Goal: Book appointment/travel/reservation

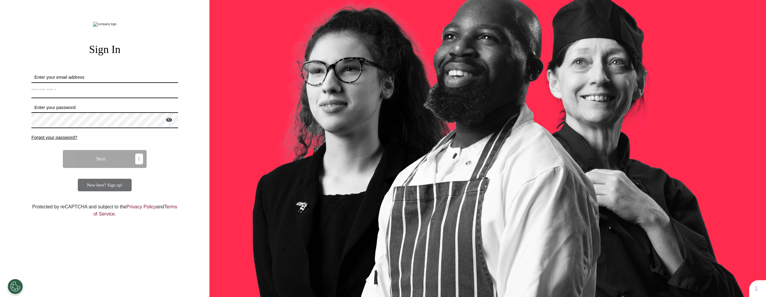
click at [129, 98] on input "Enter your email address" at bounding box center [104, 90] width 147 height 16
type input "**********"
click at [115, 168] on button "Next" at bounding box center [105, 159] width 84 height 18
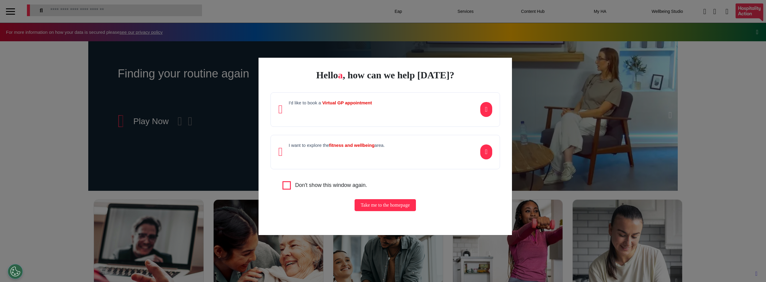
scroll to position [0, 299]
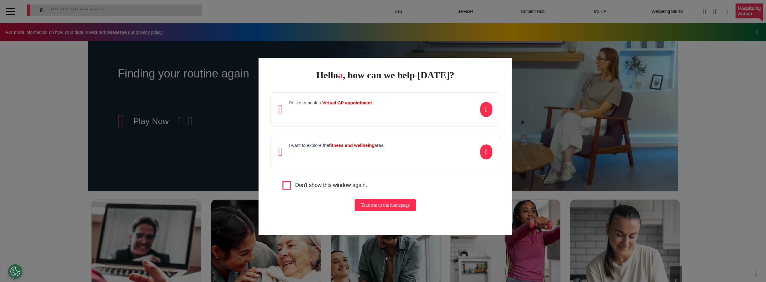
click at [377, 101] on div "I'd like to book a Virtual GP appointment" at bounding box center [386, 109] width 230 height 34
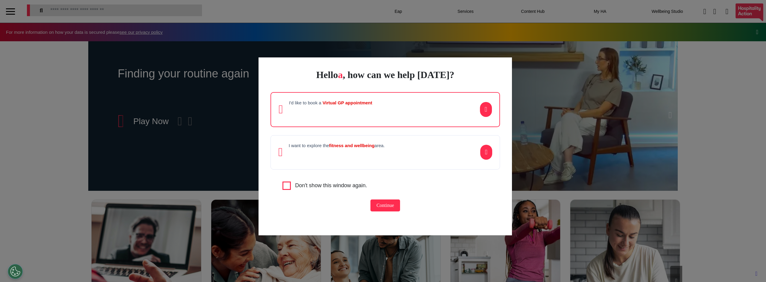
click at [377, 206] on button "Continue" at bounding box center [386, 206] width 30 height 12
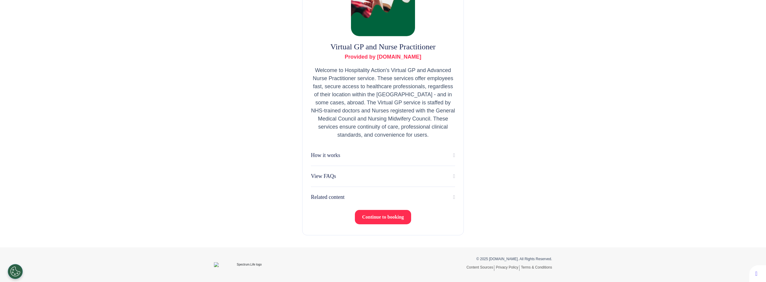
scroll to position [78, 0]
click at [375, 216] on span "Continue to booking" at bounding box center [383, 217] width 42 height 5
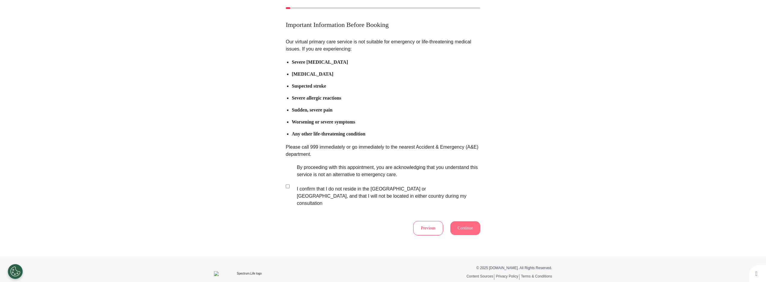
scroll to position [39, 0]
click at [453, 220] on button "Continue" at bounding box center [465, 227] width 30 height 14
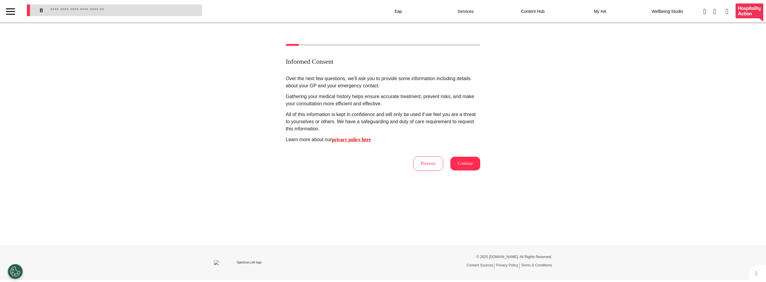
click at [462, 165] on button "Continue" at bounding box center [465, 164] width 30 height 14
select select "****"
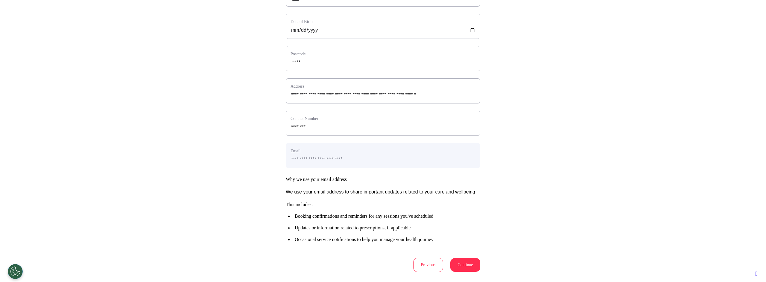
scroll to position [219, 0]
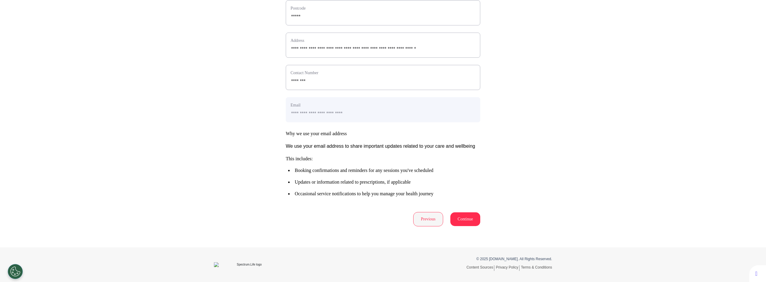
click at [420, 217] on button "Previous" at bounding box center [428, 219] width 30 height 14
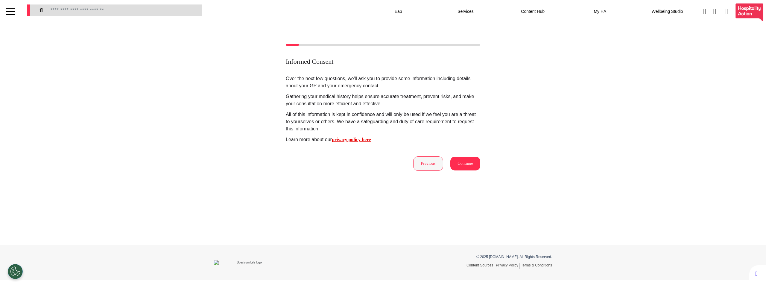
click at [431, 168] on button "Previous" at bounding box center [428, 164] width 30 height 14
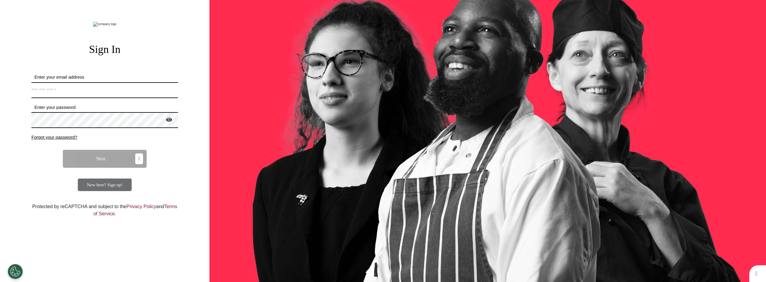
click at [111, 98] on input "Enter your email address" at bounding box center [104, 90] width 147 height 16
type input "**********"
click at [110, 168] on button "Next" at bounding box center [105, 159] width 84 height 18
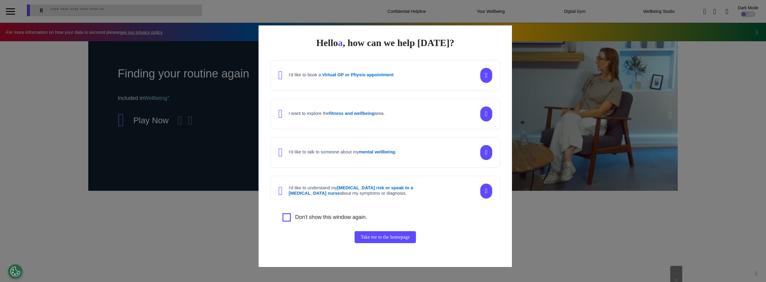
scroll to position [0, 299]
click at [374, 85] on div "I'd like to book a Virtual GP or Physio appointment" at bounding box center [386, 75] width 230 height 31
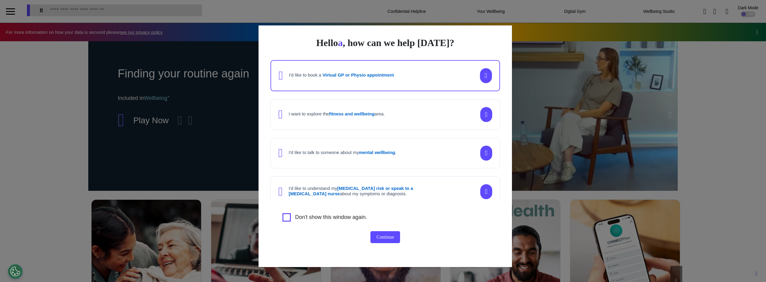
click at [380, 237] on button "Continue" at bounding box center [386, 237] width 30 height 12
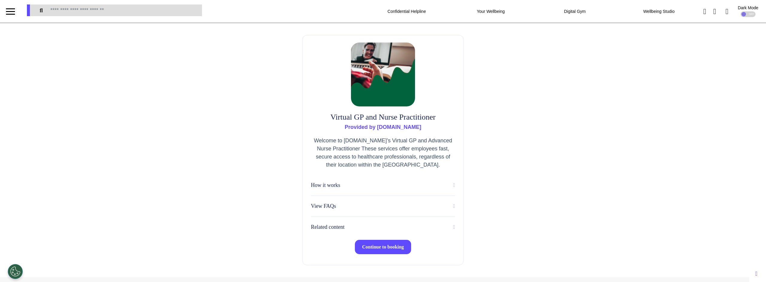
click at [385, 246] on span "Continue to booking" at bounding box center [383, 247] width 42 height 5
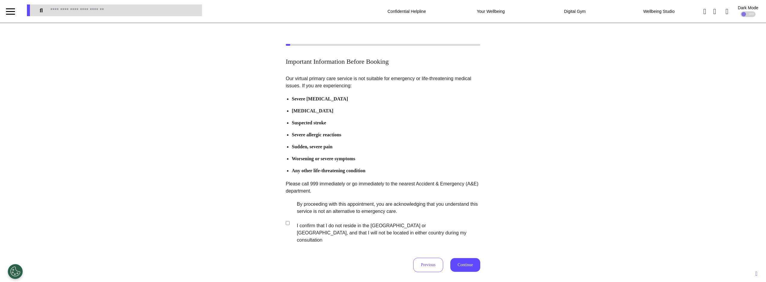
scroll to position [69, 0]
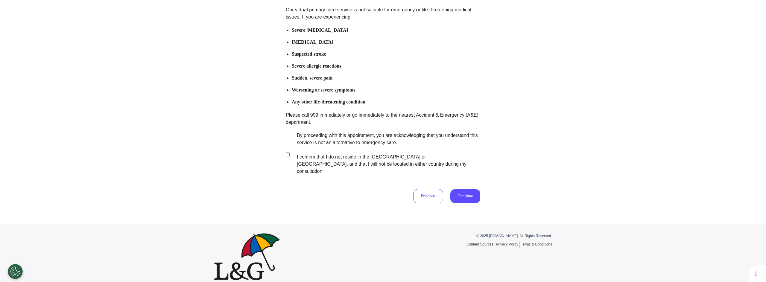
click at [468, 191] on button "Continue" at bounding box center [465, 196] width 30 height 14
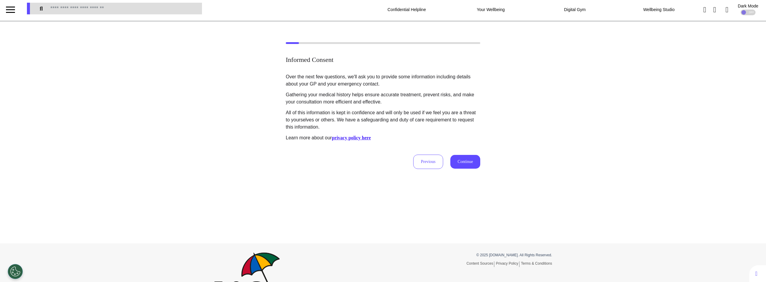
scroll to position [0, 0]
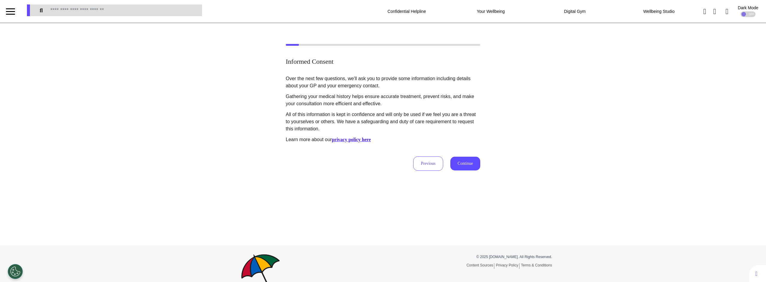
click at [461, 166] on button "Continue" at bounding box center [465, 164] width 30 height 14
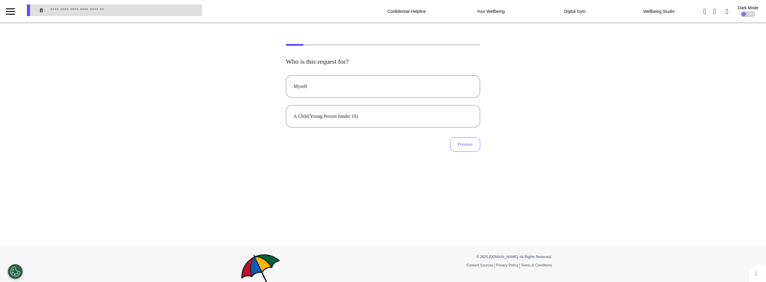
click at [204, 62] on div "Who is this request for? Myself A Child/Young Person (under 16) Previous" at bounding box center [383, 98] width 766 height 108
click at [351, 117] on div "A Child/Young Person (under 16)" at bounding box center [383, 116] width 179 height 7
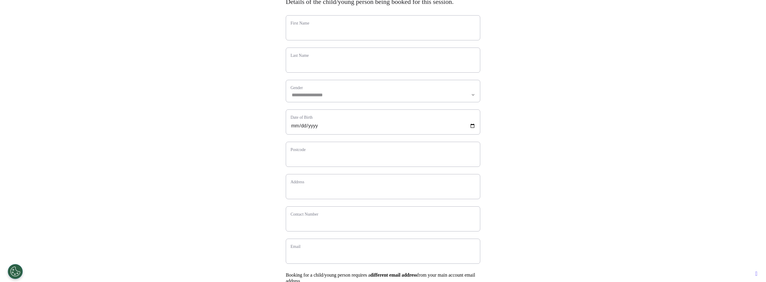
scroll to position [60, 0]
click at [468, 130] on input "date" at bounding box center [383, 126] width 185 height 8
type input "**********"
click at [577, 149] on div "**********" at bounding box center [383, 155] width 766 height 342
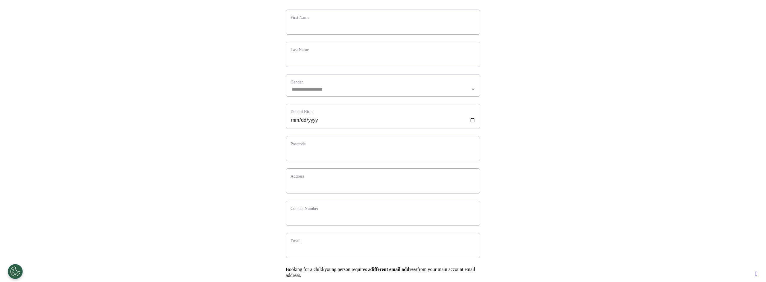
scroll to position [0, 0]
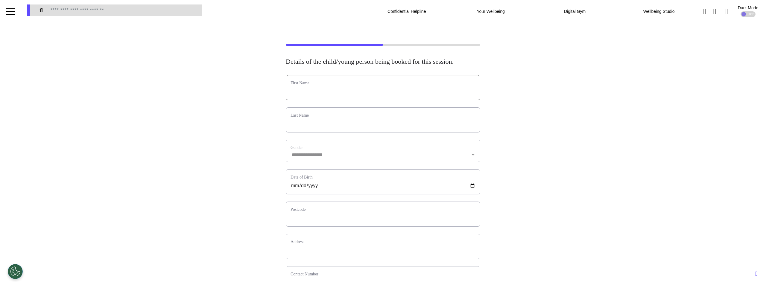
click at [334, 95] on input "text" at bounding box center [383, 92] width 185 height 8
type input "*****"
type input "******"
click at [366, 157] on select "**********" at bounding box center [383, 154] width 185 height 5
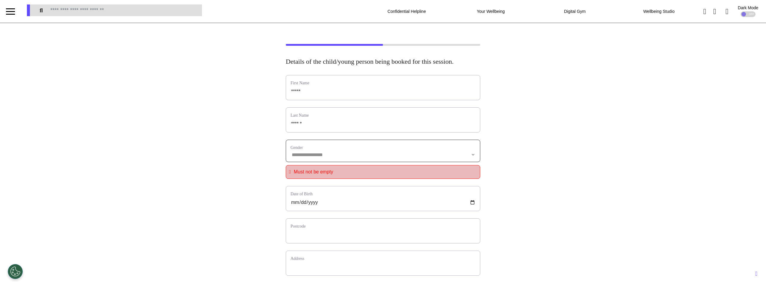
select select "****"
click at [291, 157] on select "**********" at bounding box center [383, 154] width 185 height 5
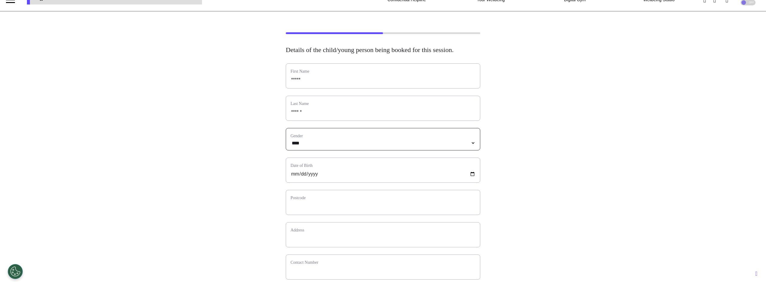
scroll to position [24, 0]
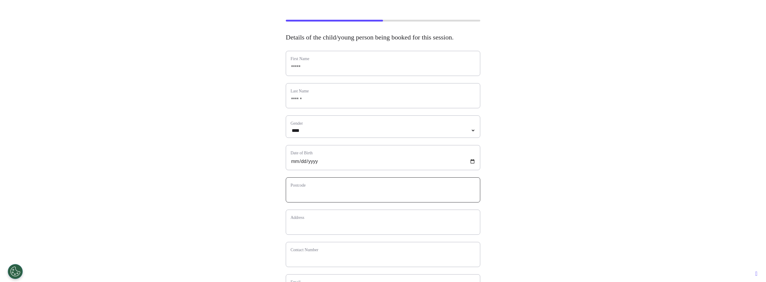
click at [312, 198] on input "text" at bounding box center [383, 194] width 185 height 8
type input "*"
select select
type input "**"
select select
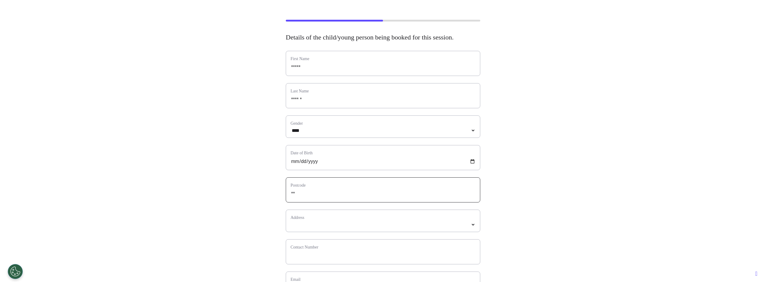
type input "***"
select select
type input "****"
select select
type input "*****"
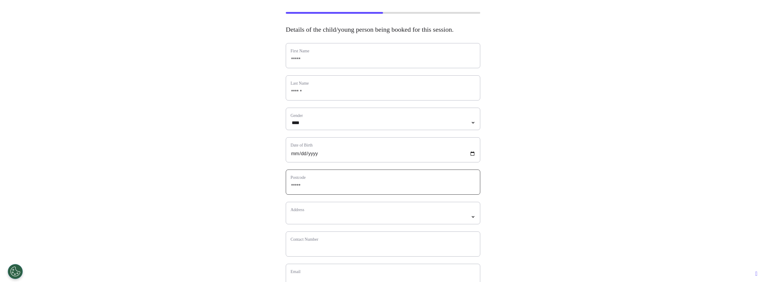
select select
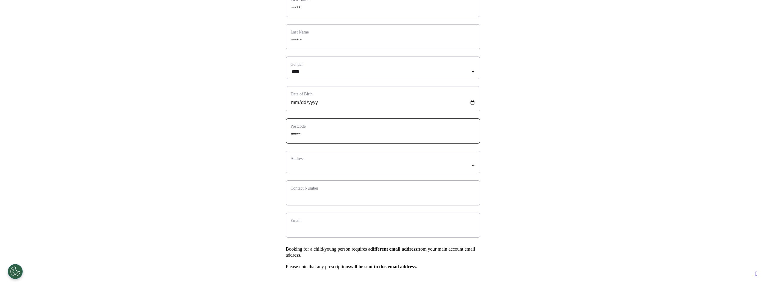
scroll to position [86, 0]
type input "*****"
click at [331, 166] on select "*****" at bounding box center [383, 163] width 185 height 5
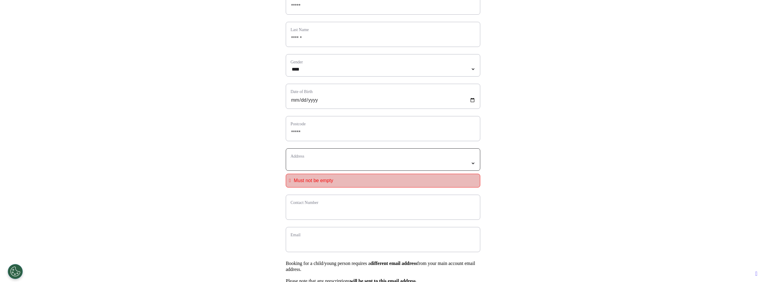
select select
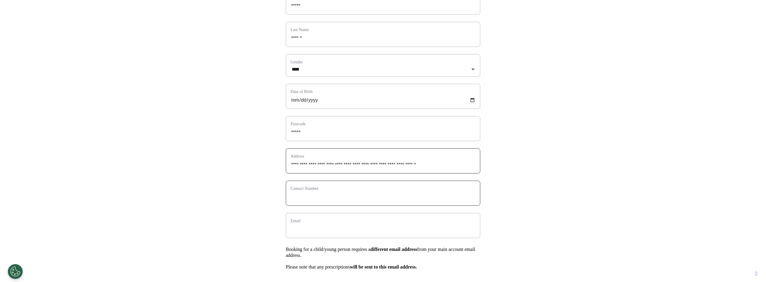
click at [341, 201] on input "phone" at bounding box center [383, 197] width 185 height 8
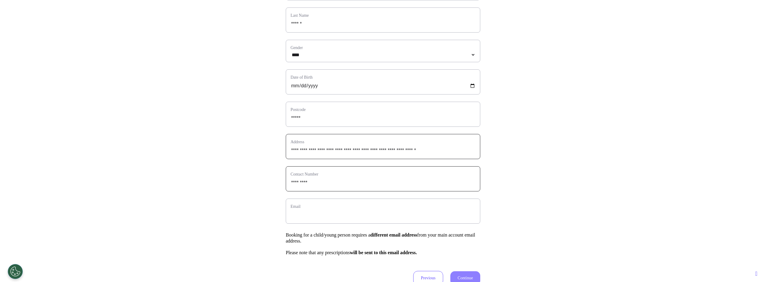
scroll to position [151, 0]
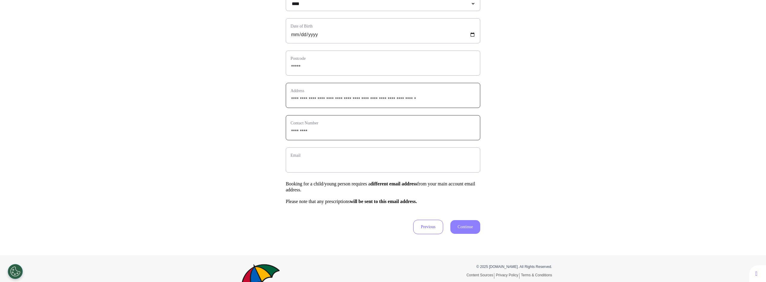
type input "*********"
click at [326, 168] on input "email" at bounding box center [383, 164] width 185 height 8
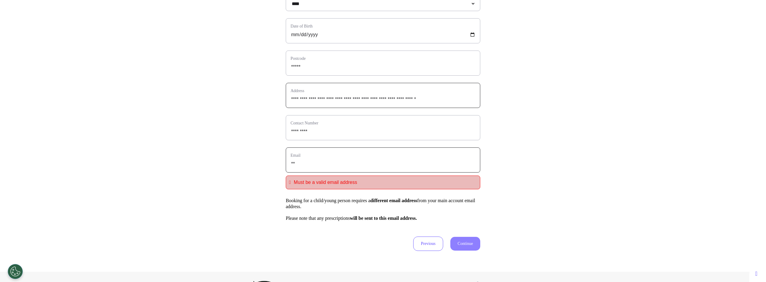
type input "*"
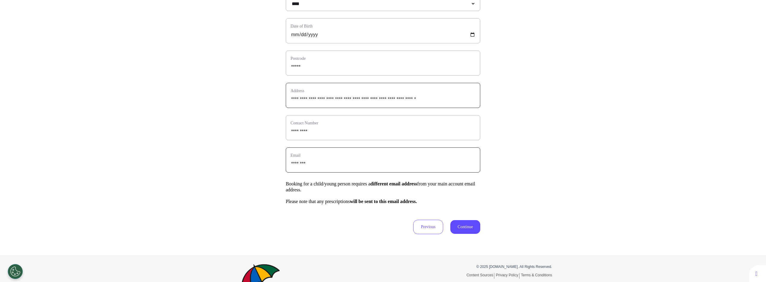
type input "********"
click at [476, 210] on div "**********" at bounding box center [383, 67] width 195 height 286
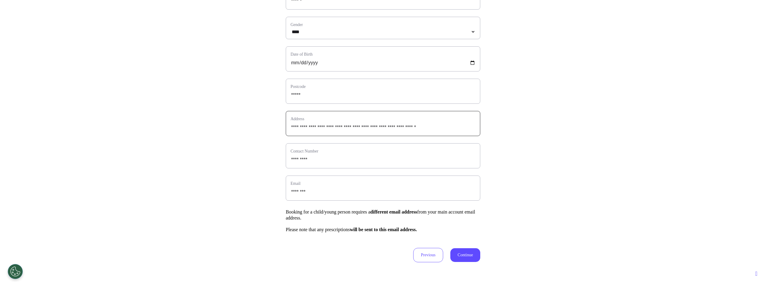
scroll to position [87, 0]
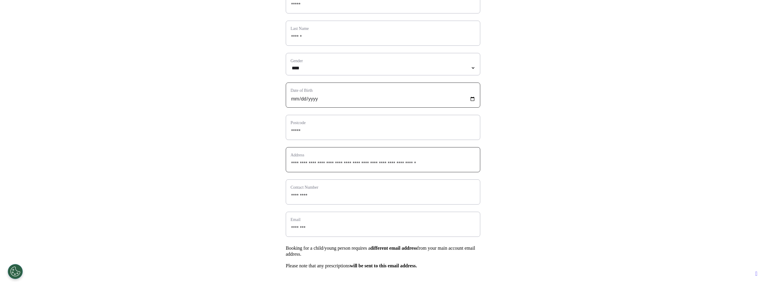
click at [328, 103] on input "**********" at bounding box center [383, 99] width 185 height 8
click at [471, 103] on input "**********" at bounding box center [383, 99] width 185 height 8
click at [470, 103] on input "**********" at bounding box center [383, 99] width 185 height 8
click at [316, 103] on input "**********" at bounding box center [383, 99] width 185 height 8
click at [261, 119] on div "**********" at bounding box center [383, 128] width 766 height 342
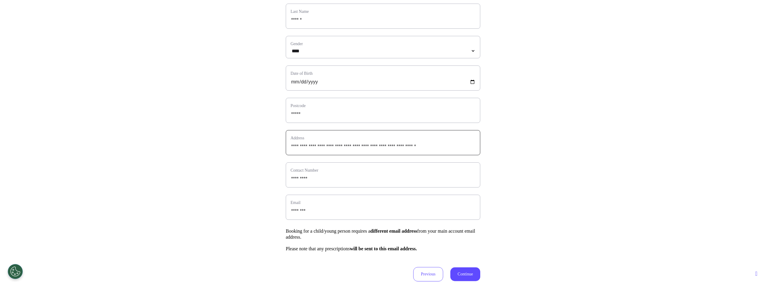
scroll to position [112, 0]
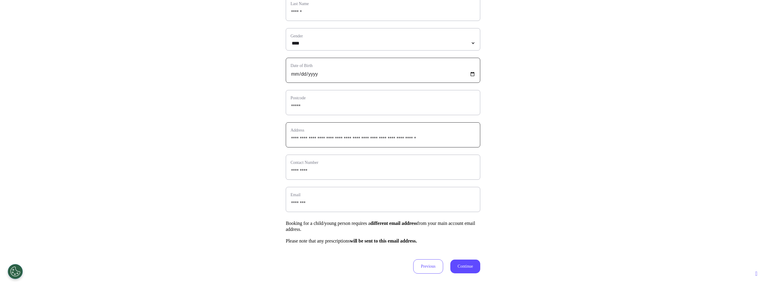
click at [317, 78] on input "**********" at bounding box center [383, 74] width 185 height 8
click at [206, 97] on div "**********" at bounding box center [383, 103] width 766 height 342
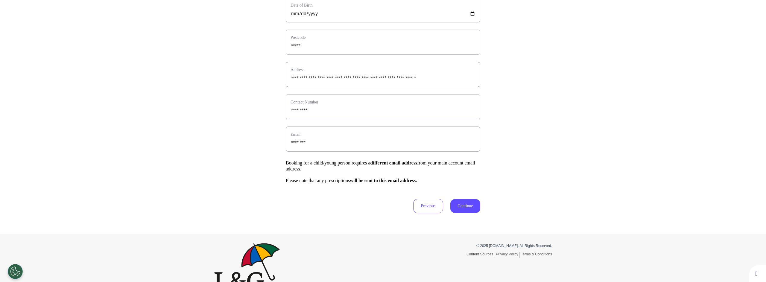
scroll to position [106, 0]
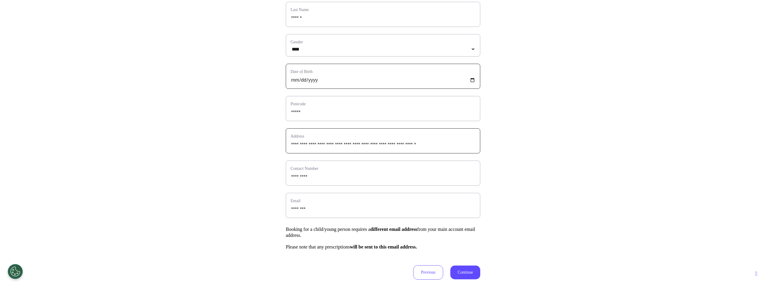
click at [318, 84] on input "**********" at bounding box center [383, 80] width 185 height 8
click at [316, 84] on input "**********" at bounding box center [383, 80] width 185 height 8
type input "**********"
click at [213, 118] on div "**********" at bounding box center [383, 109] width 766 height 342
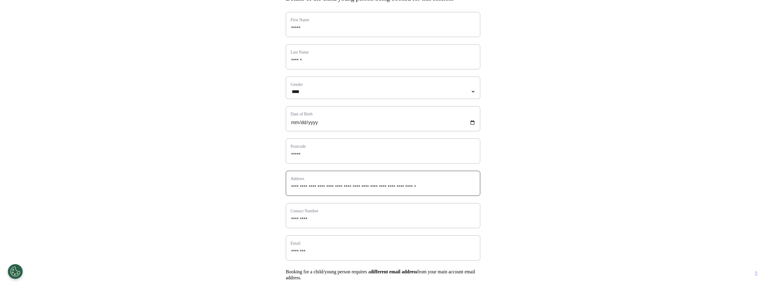
scroll to position [124, 0]
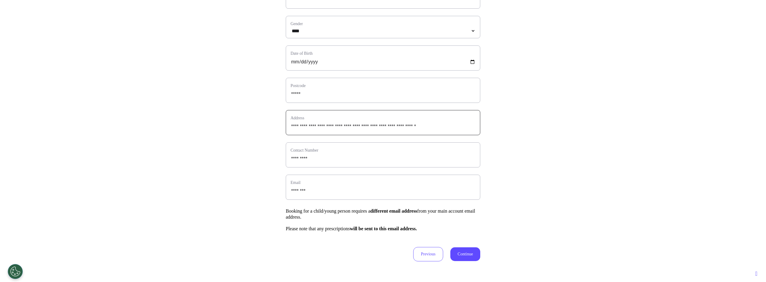
click at [464, 261] on button "Continue" at bounding box center [465, 255] width 30 height 14
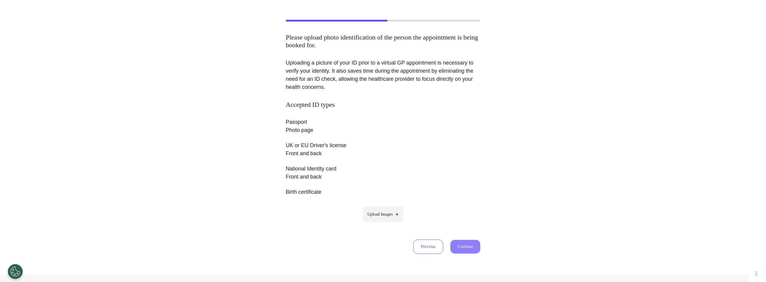
scroll to position [0, 0]
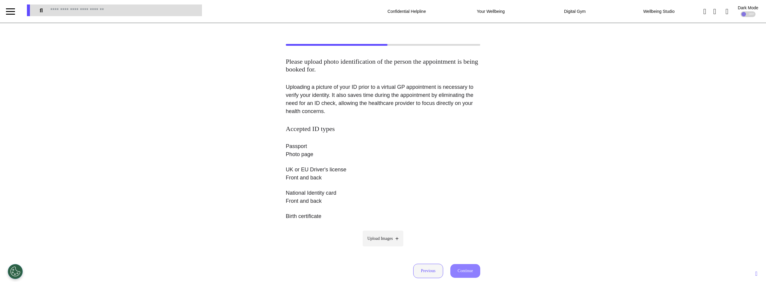
click at [430, 269] on button "Previous" at bounding box center [428, 271] width 30 height 14
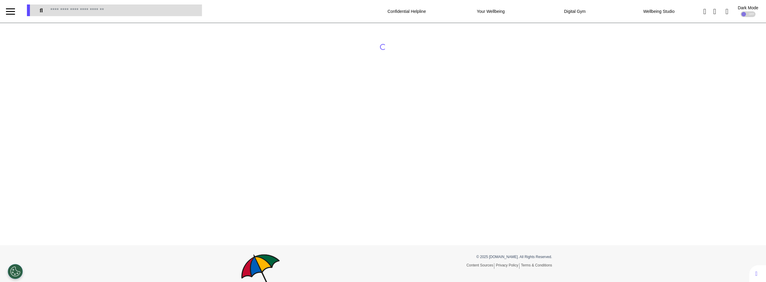
select select "****"
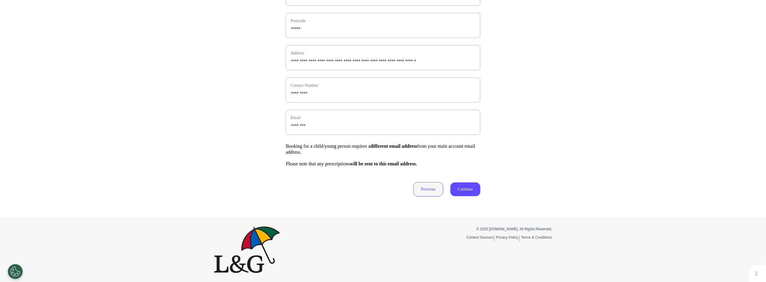
click at [433, 190] on button "Previous" at bounding box center [428, 189] width 30 height 14
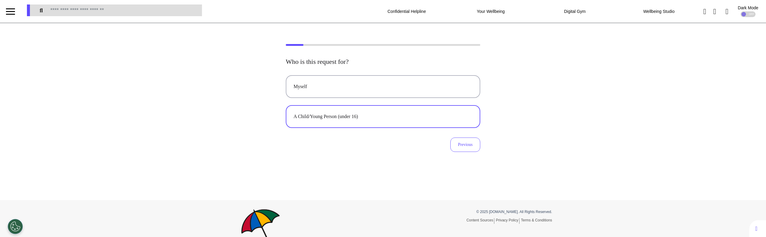
click at [338, 111] on button "A Child/Young Person (under 16)" at bounding box center [383, 116] width 195 height 23
select select "****"
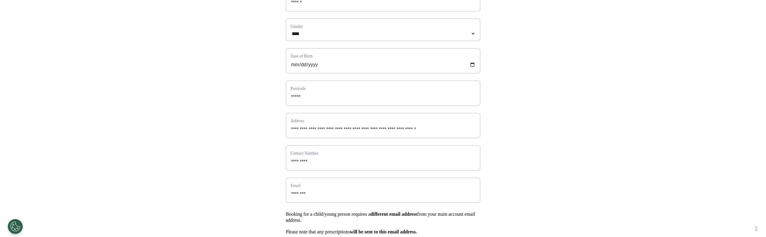
scroll to position [138, 0]
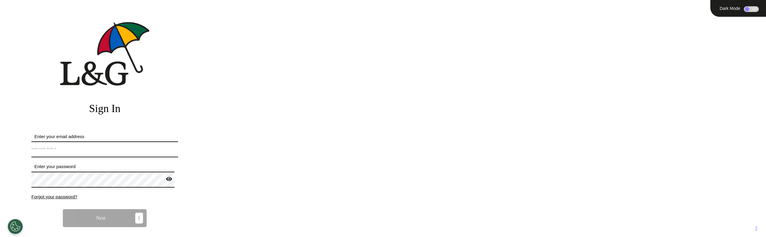
click at [116, 148] on input "Enter your email address" at bounding box center [104, 149] width 147 height 16
type input "**********"
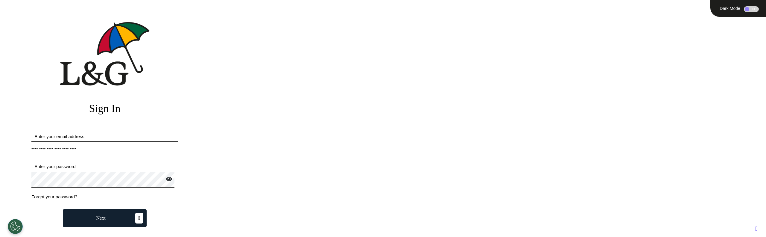
click at [103, 210] on button "Next" at bounding box center [105, 218] width 84 height 18
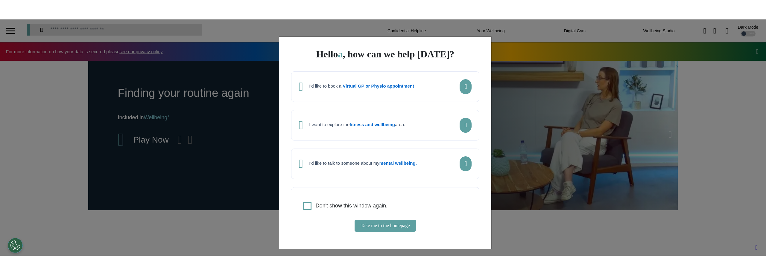
scroll to position [0, 299]
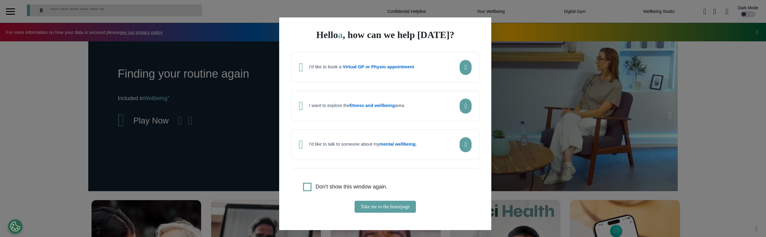
click at [405, 46] on div "Hello a , how can we help [DATE]? I'd like to book a Virtual GP or Physio appoi…" at bounding box center [385, 126] width 213 height 219
click at [321, 50] on div "Hello a , how can we help [DATE]? I'd like to book a Virtual GP or Physio appoi…" at bounding box center [385, 126] width 213 height 219
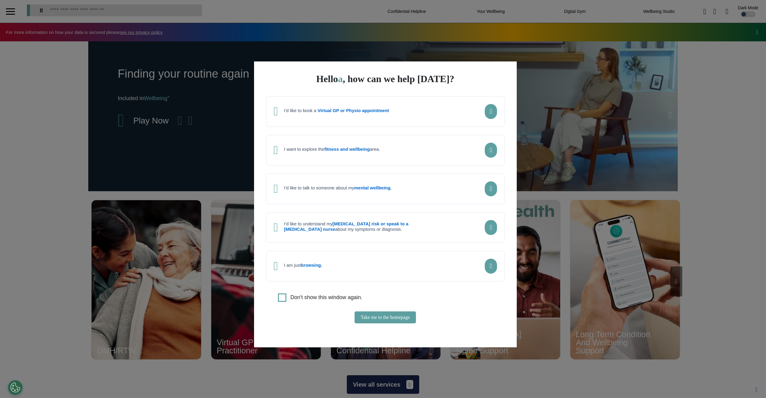
click at [364, 122] on div "I'd like to book a Virtual GP or Physio appointment" at bounding box center [385, 111] width 239 height 31
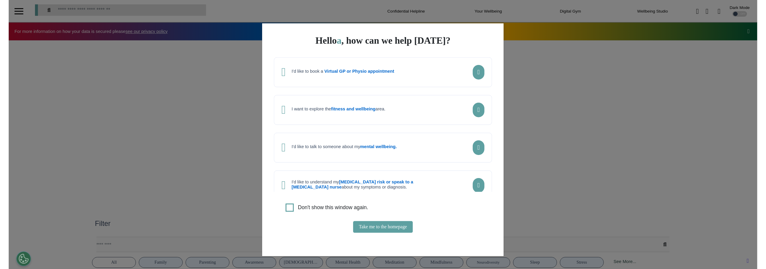
scroll to position [0, 299]
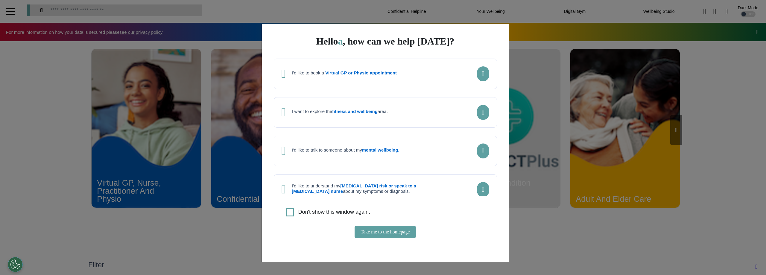
click at [352, 84] on div "I'd like to book a Virtual GP or Physio appointment" at bounding box center [385, 74] width 223 height 31
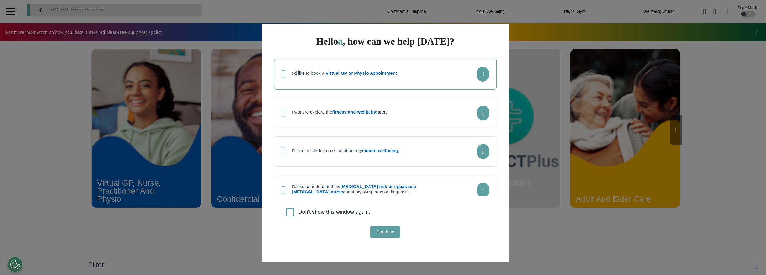
click at [381, 230] on button "Continue" at bounding box center [386, 232] width 30 height 12
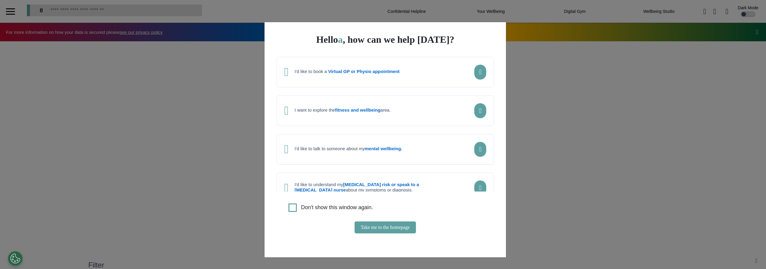
scroll to position [0, 299]
click at [349, 81] on div "I'd like to book a Virtual GP or Physio appointment" at bounding box center [386, 72] width 218 height 31
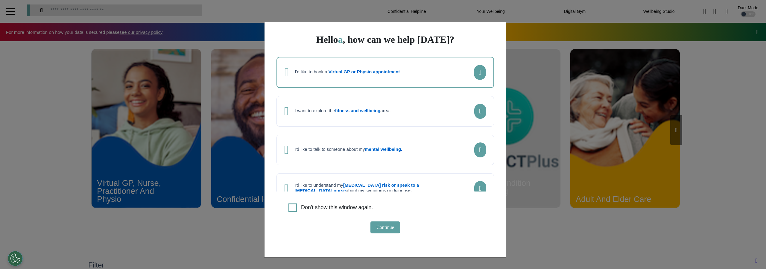
click at [377, 230] on button "Continue" at bounding box center [386, 228] width 30 height 12
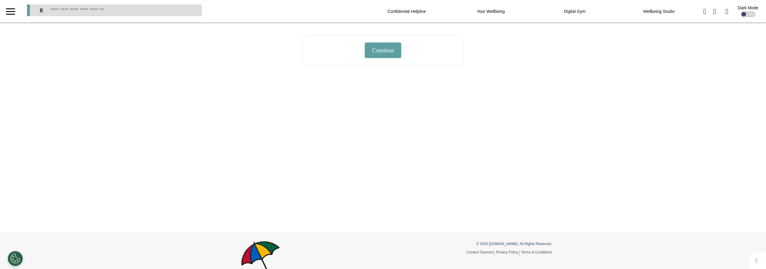
click at [10, 14] on div at bounding box center [10, 14] width 9 height 1
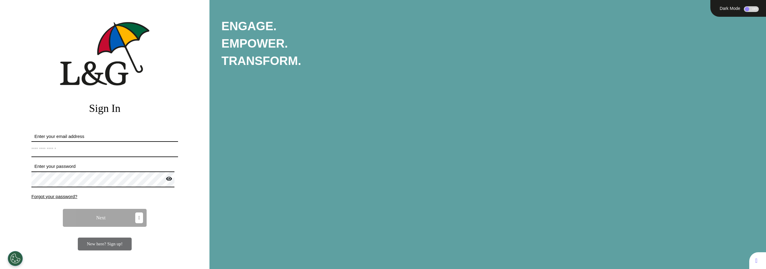
click at [81, 156] on input "Enter your email address" at bounding box center [104, 149] width 147 height 16
type input "**********"
click at [100, 219] on span "Next" at bounding box center [100, 218] width 9 height 5
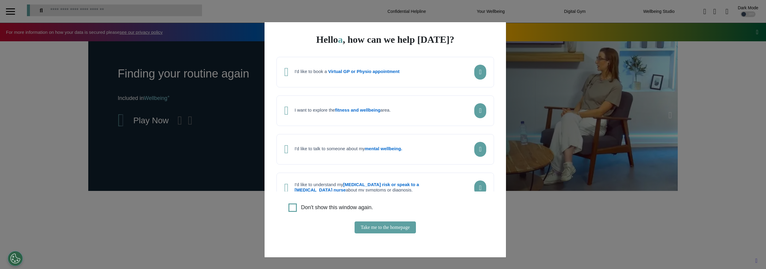
scroll to position [0, 299]
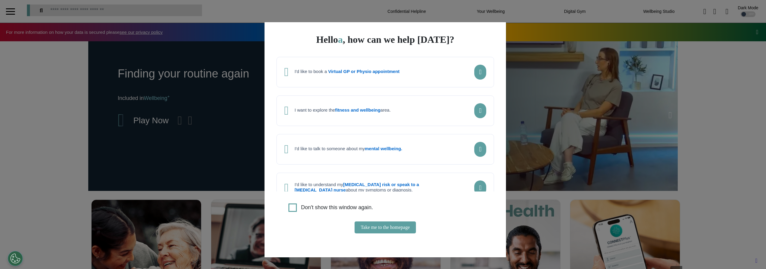
click at [357, 72] on strong "Virtual GP or Physio appointment" at bounding box center [364, 71] width 72 height 5
click at [384, 229] on button "Continue" at bounding box center [386, 228] width 30 height 12
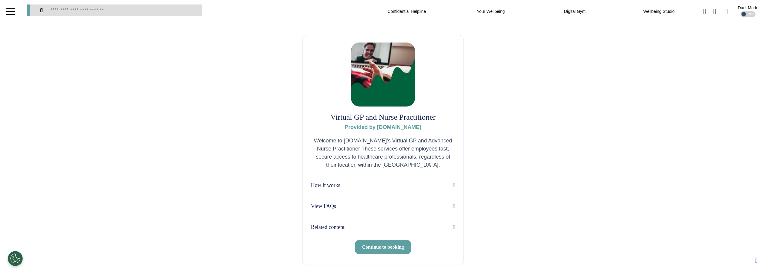
click at [390, 246] on span "Continue to booking" at bounding box center [383, 247] width 42 height 5
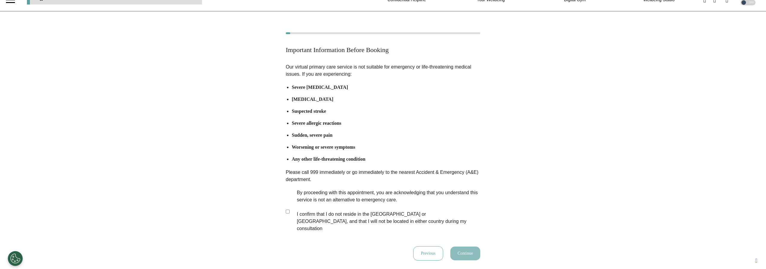
scroll to position [12, 0]
click at [456, 246] on button "Continue" at bounding box center [465, 253] width 30 height 14
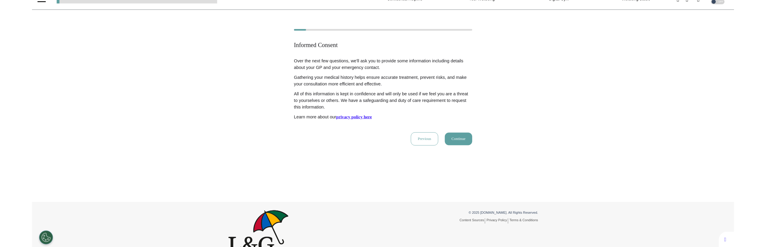
scroll to position [0, 0]
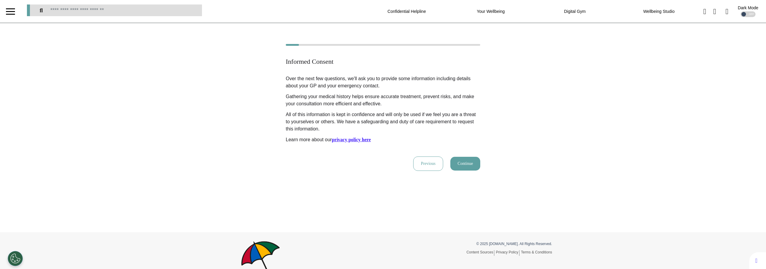
click at [466, 164] on button "Continue" at bounding box center [465, 164] width 30 height 14
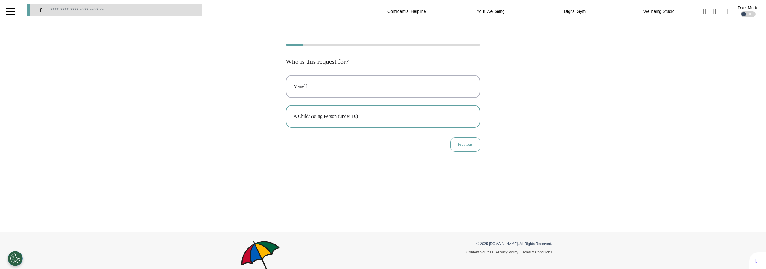
click at [321, 115] on div "A Child/Young Person (under 16)" at bounding box center [383, 116] width 179 height 7
select select "****"
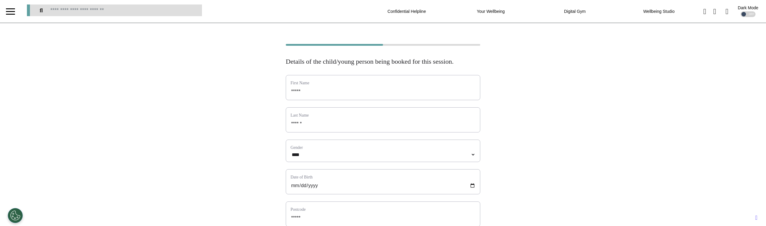
click at [748, 13] on div "OFF" at bounding box center [748, 14] width 15 height 6
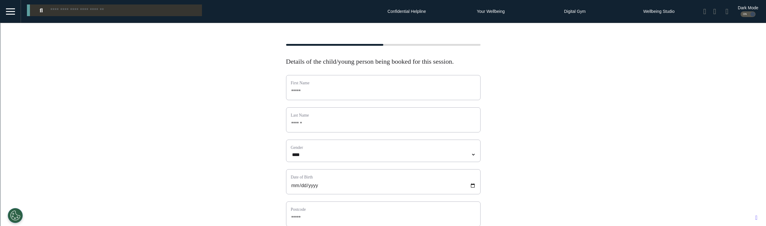
click at [747, 13] on div "ON" at bounding box center [748, 14] width 15 height 6
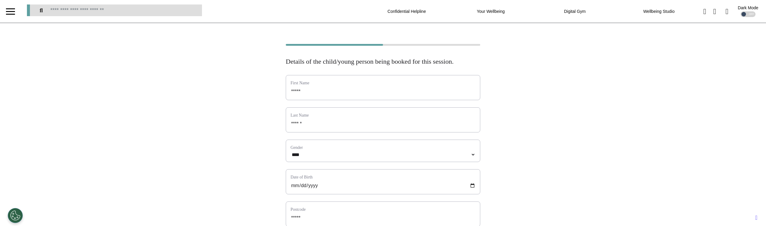
click at [747, 13] on div "OFF" at bounding box center [748, 14] width 15 height 6
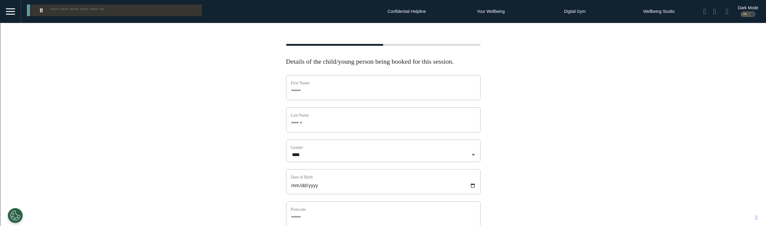
click at [747, 13] on div "ON" at bounding box center [748, 14] width 15 height 6
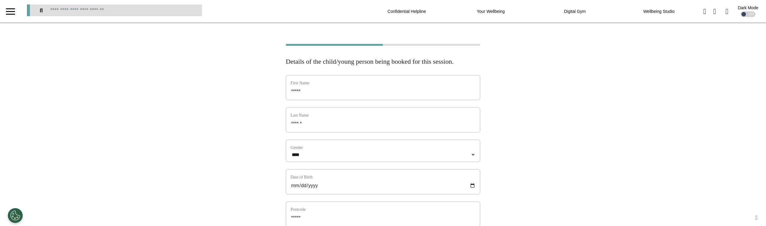
click at [747, 13] on div "OFF" at bounding box center [748, 14] width 15 height 6
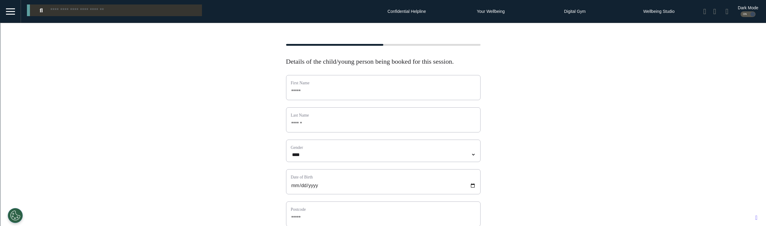
click at [10, 12] on div at bounding box center [10, 12] width 9 height 10
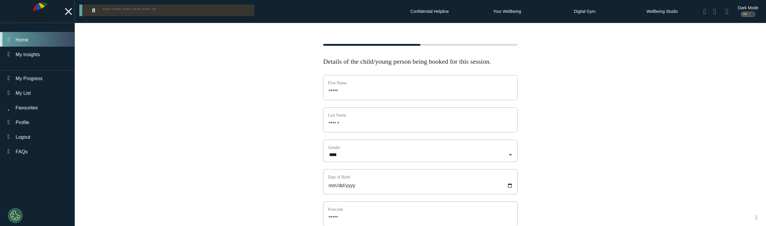
click at [33, 36] on div "Home" at bounding box center [37, 39] width 75 height 15
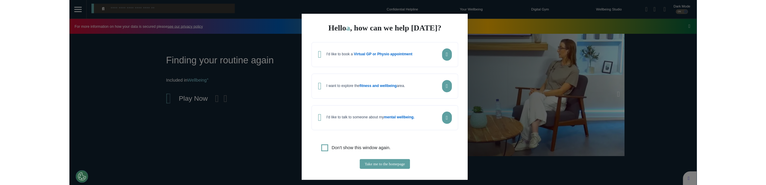
scroll to position [0, 299]
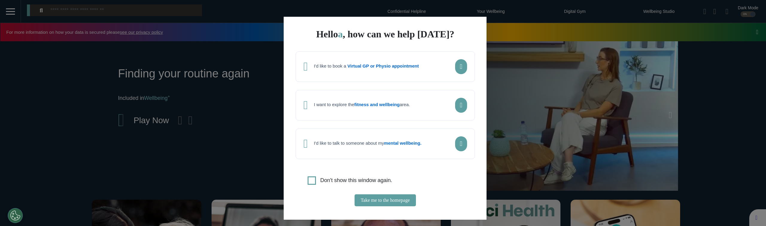
click at [338, 73] on div "I'd like to book a Virtual GP or Physio appointment" at bounding box center [385, 66] width 179 height 31
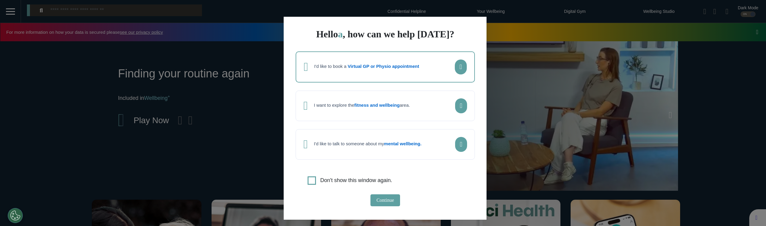
click at [339, 76] on div "I'd like to book a Virtual GP or Physio appointment" at bounding box center [385, 66] width 179 height 31
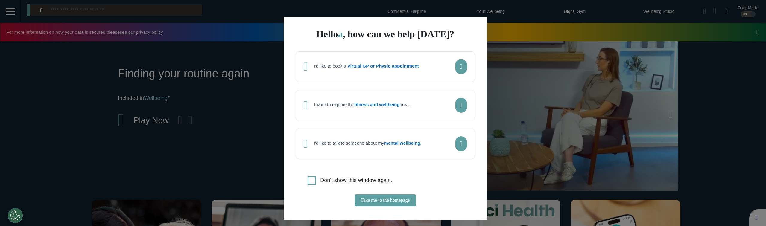
click at [348, 81] on div "I'd like to book a Virtual GP or Physio appointment" at bounding box center [385, 66] width 179 height 31
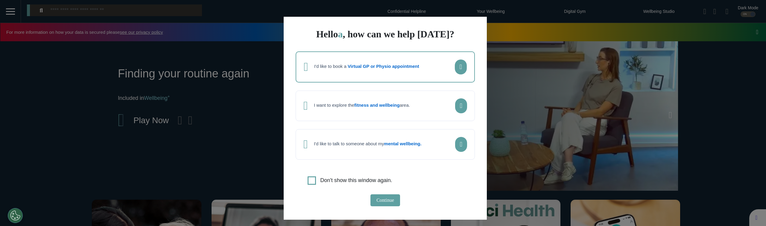
click at [381, 204] on button "Continue" at bounding box center [386, 201] width 30 height 12
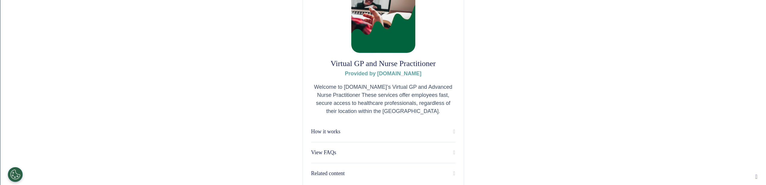
scroll to position [154, 0]
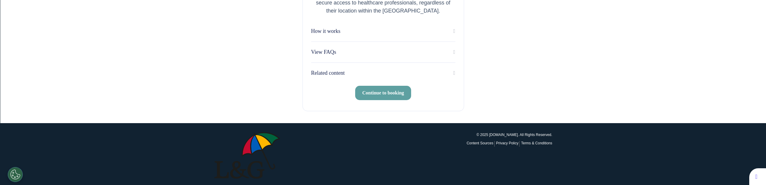
click at [387, 94] on span "Continue to booking" at bounding box center [383, 92] width 42 height 5
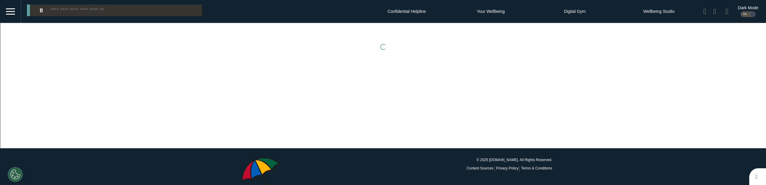
click at [741, 15] on div "ON" at bounding box center [748, 14] width 15 height 6
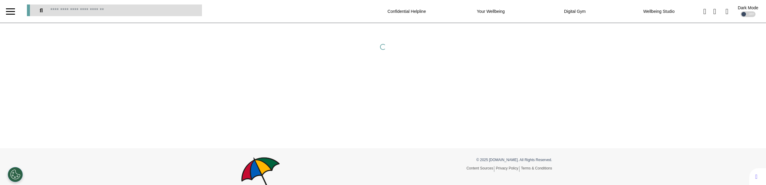
click at [743, 15] on div "OFF" at bounding box center [748, 14] width 15 height 6
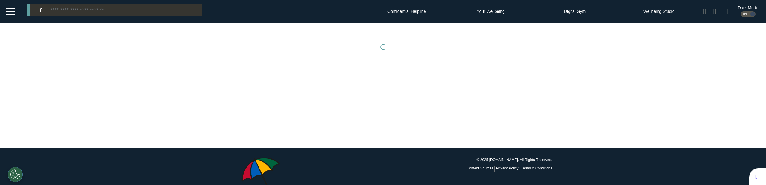
click at [743, 15] on div "ON" at bounding box center [748, 14] width 15 height 6
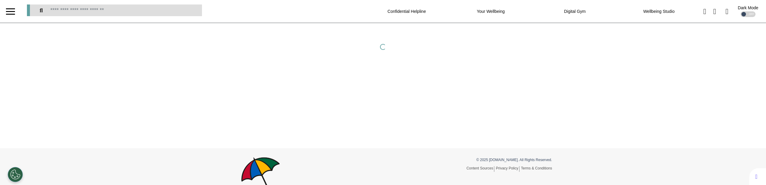
click at [743, 15] on div "OFF" at bounding box center [748, 14] width 15 height 6
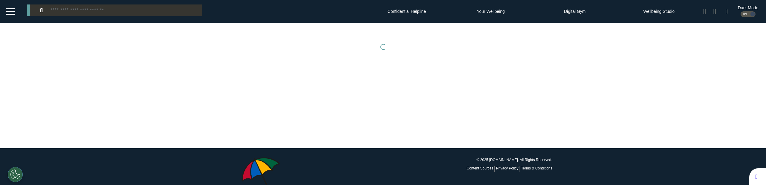
click at [743, 15] on div "ON" at bounding box center [748, 14] width 15 height 6
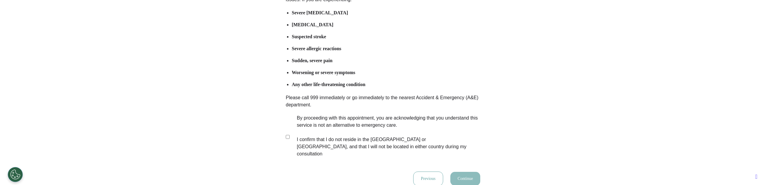
scroll to position [92, 0]
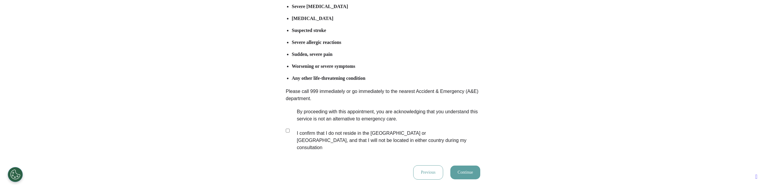
click at [451, 168] on button "Continue" at bounding box center [465, 173] width 30 height 14
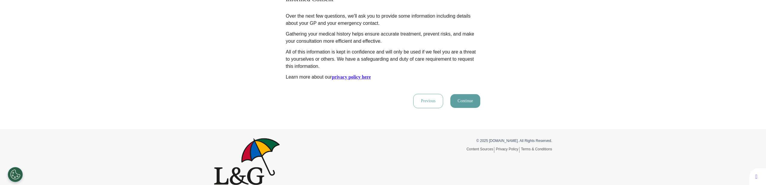
scroll to position [72, 0]
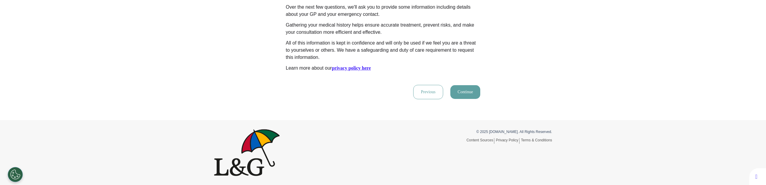
click at [459, 93] on button "Continue" at bounding box center [465, 92] width 30 height 14
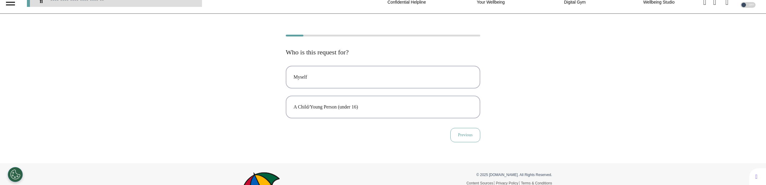
scroll to position [0, 0]
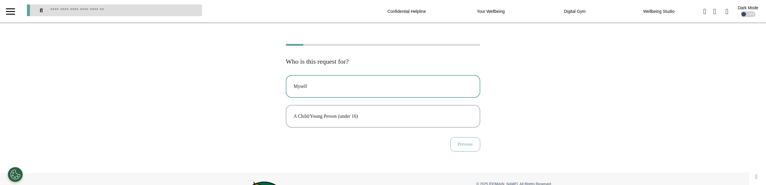
click at [331, 93] on button "Myself" at bounding box center [383, 86] width 195 height 23
select select "****"
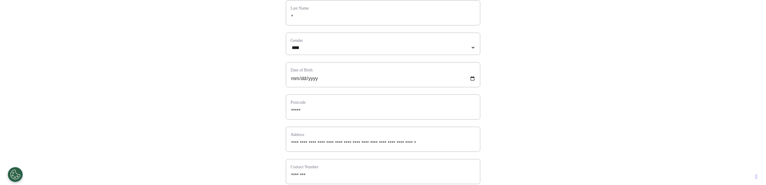
scroll to position [108, 0]
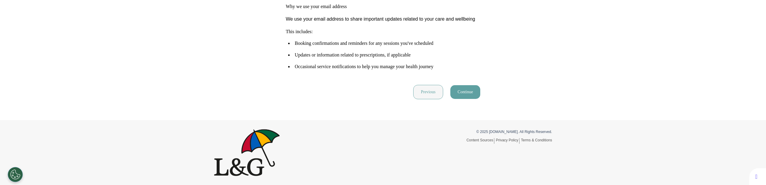
click at [420, 94] on button "Previous" at bounding box center [428, 92] width 30 height 14
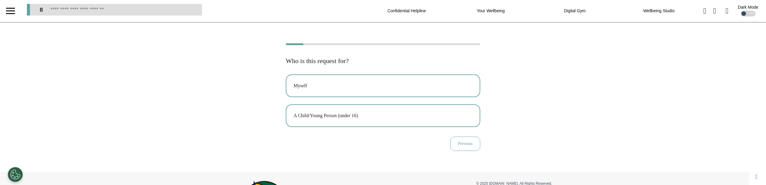
scroll to position [0, 0]
click at [335, 119] on div "A Child/Young Person (under 16)" at bounding box center [383, 116] width 179 height 7
select select "****"
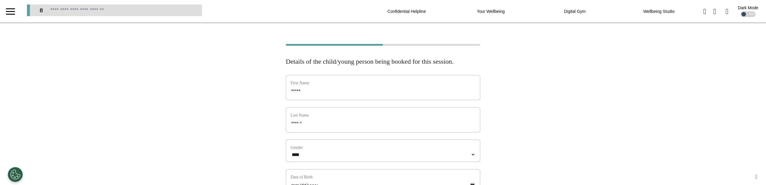
click at [743, 13] on div "OFF" at bounding box center [748, 14] width 15 height 6
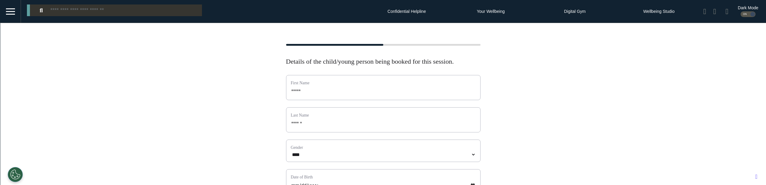
click at [745, 13] on div "ON" at bounding box center [748, 14] width 15 height 6
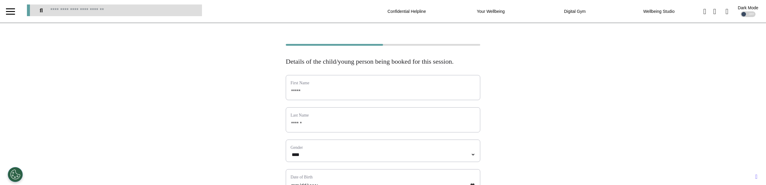
click at [744, 13] on div "OFF" at bounding box center [748, 14] width 15 height 6
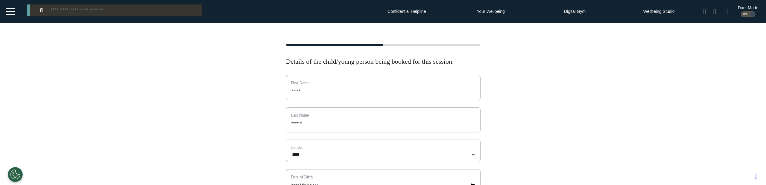
click at [744, 13] on div "ON" at bounding box center [748, 14] width 15 height 6
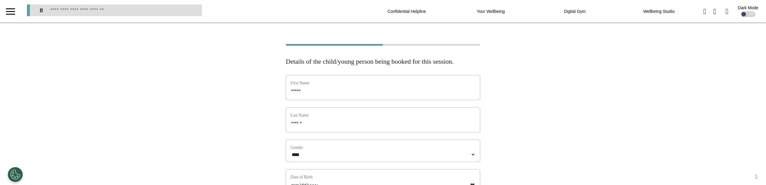
click at [744, 13] on div "OFF" at bounding box center [748, 14] width 15 height 6
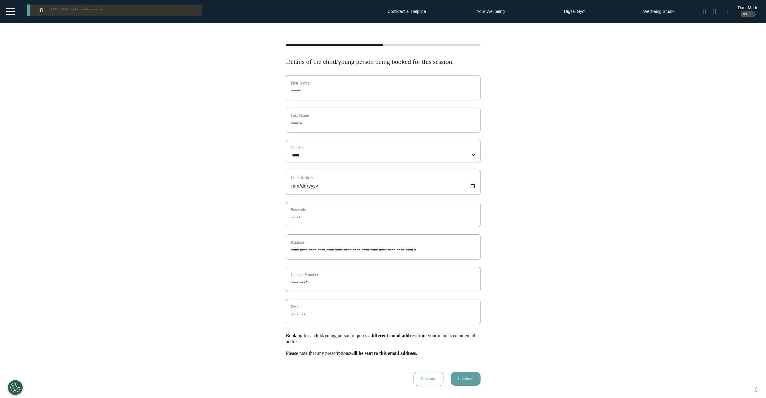
click at [13, 8] on div at bounding box center [10, 8] width 9 height 1
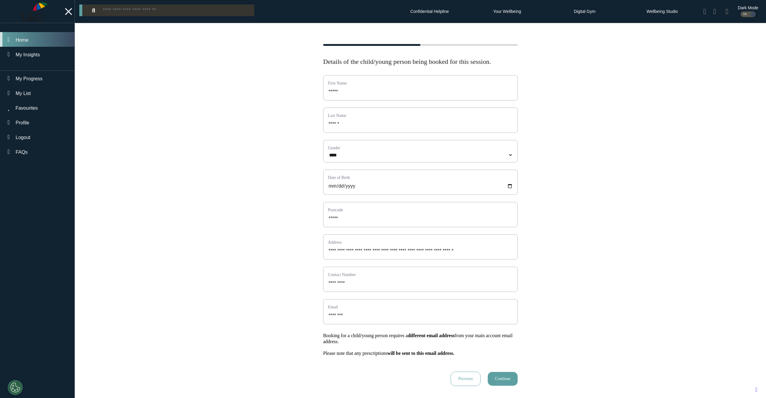
click at [33, 43] on div "Home" at bounding box center [37, 39] width 75 height 15
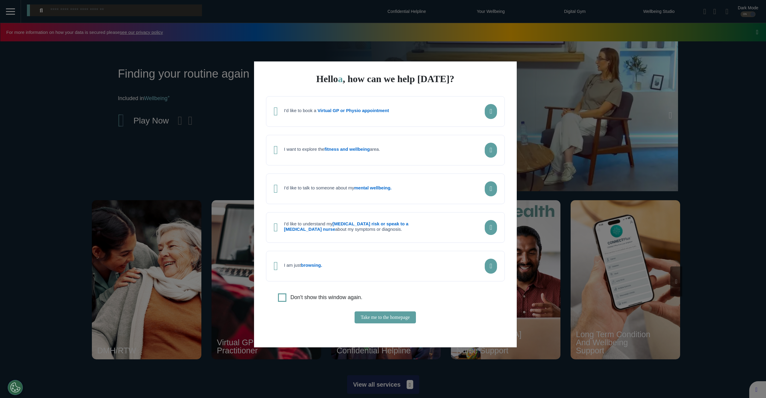
click at [597, 124] on div "Hello a , how can we help today? I'd like to book a Virtual GP or Physio appoin…" at bounding box center [383, 199] width 766 height 398
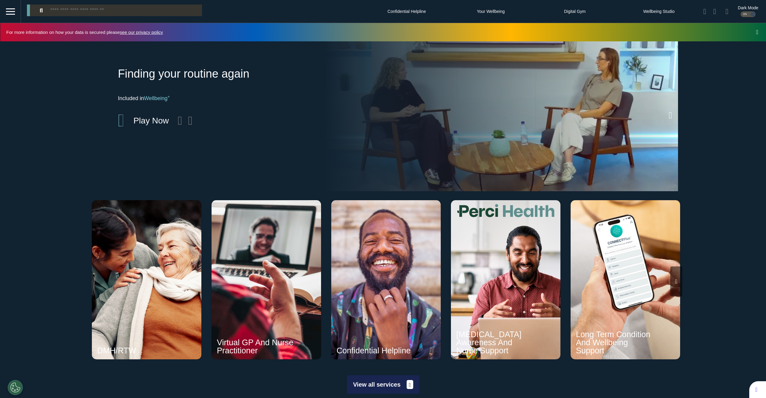
click at [670, 114] on icon at bounding box center [670, 115] width 3 height 9
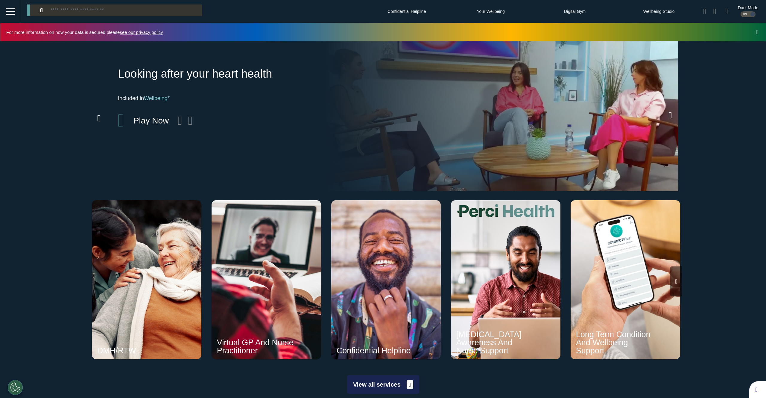
click at [97, 120] on icon at bounding box center [98, 118] width 3 height 9
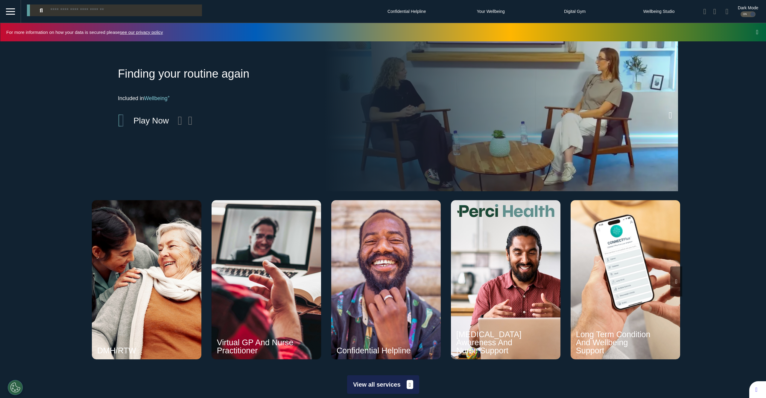
click at [669, 116] on icon at bounding box center [670, 115] width 3 height 9
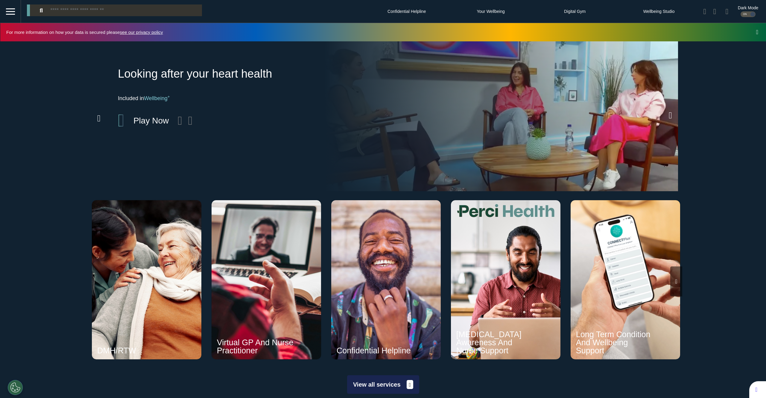
click at [669, 116] on icon at bounding box center [670, 115] width 3 height 9
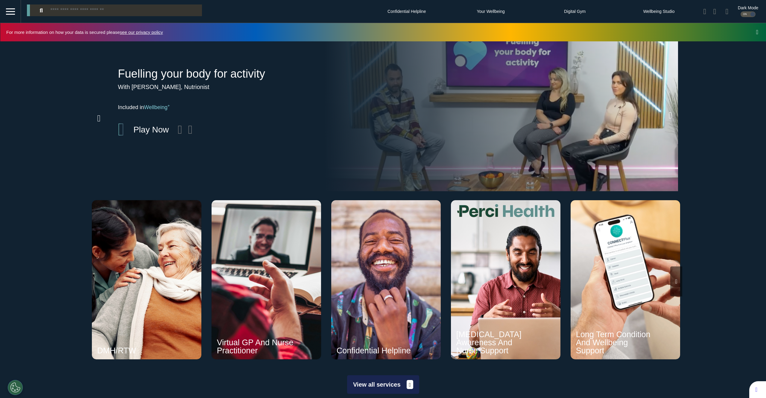
click at [669, 116] on icon at bounding box center [670, 115] width 3 height 9
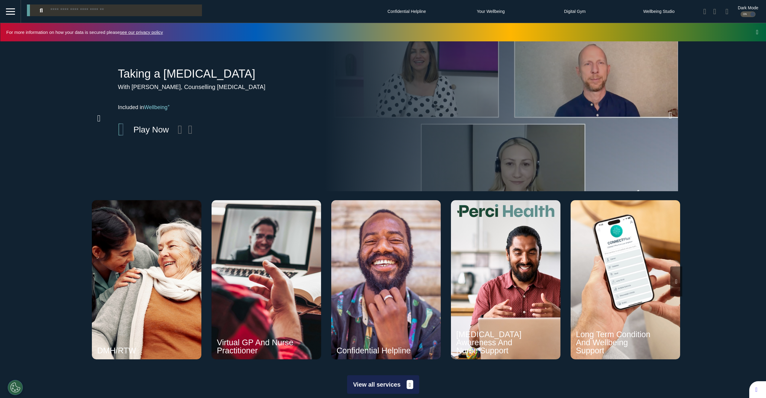
click at [669, 116] on icon at bounding box center [670, 115] width 3 height 9
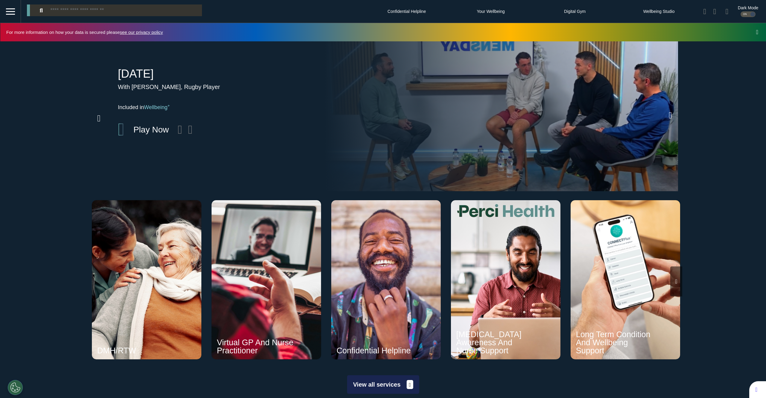
click at [743, 15] on div "ON" at bounding box center [748, 14] width 15 height 6
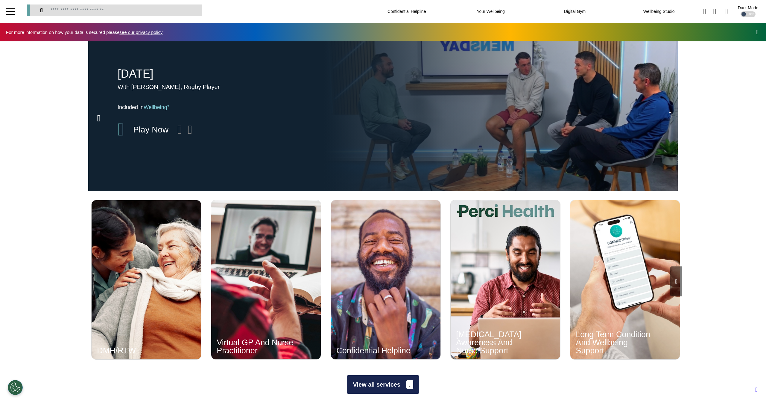
click at [743, 15] on div "OFF" at bounding box center [748, 14] width 15 height 6
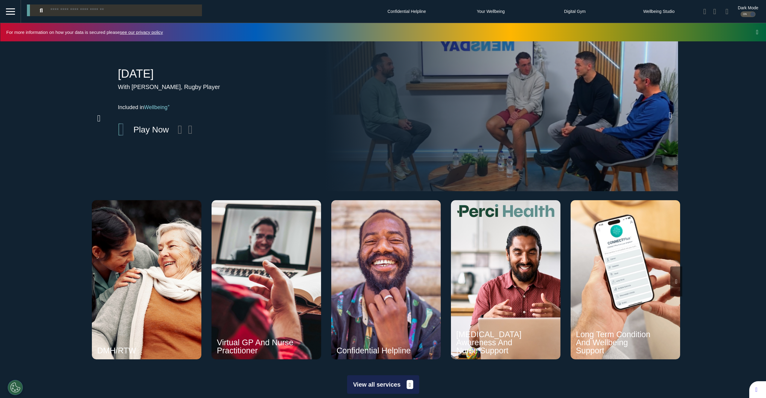
click at [743, 15] on div "ON" at bounding box center [748, 14] width 15 height 6
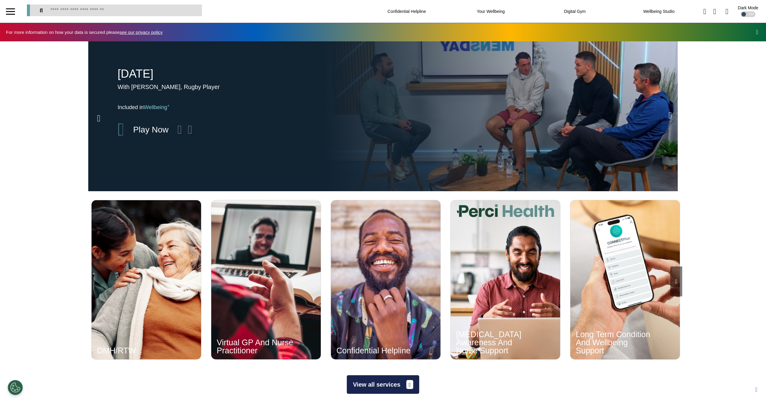
click at [743, 15] on div "OFF" at bounding box center [748, 14] width 15 height 6
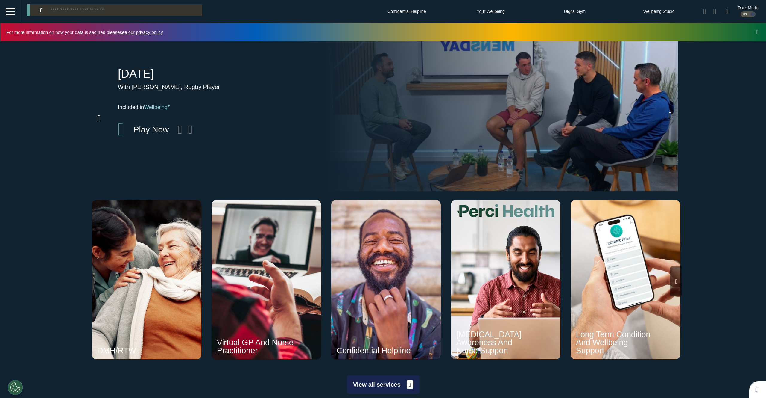
click at [743, 15] on div "ON" at bounding box center [748, 14] width 15 height 6
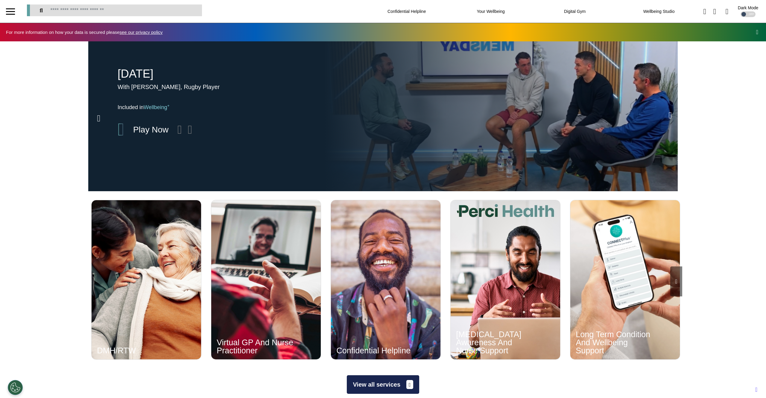
click at [743, 15] on div "OFF" at bounding box center [748, 14] width 15 height 6
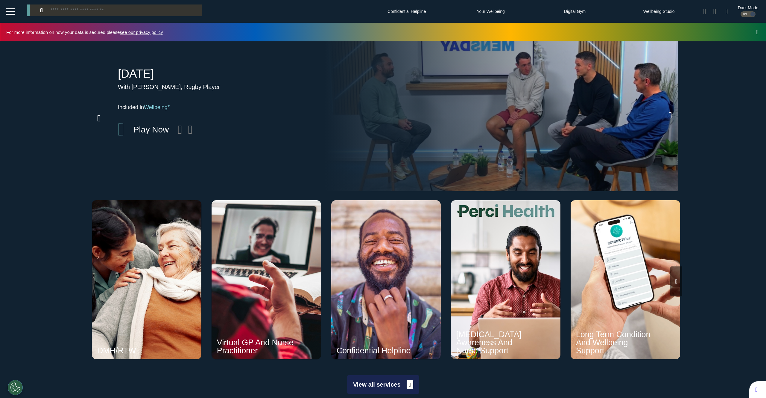
click at [743, 15] on div "ON" at bounding box center [748, 14] width 15 height 6
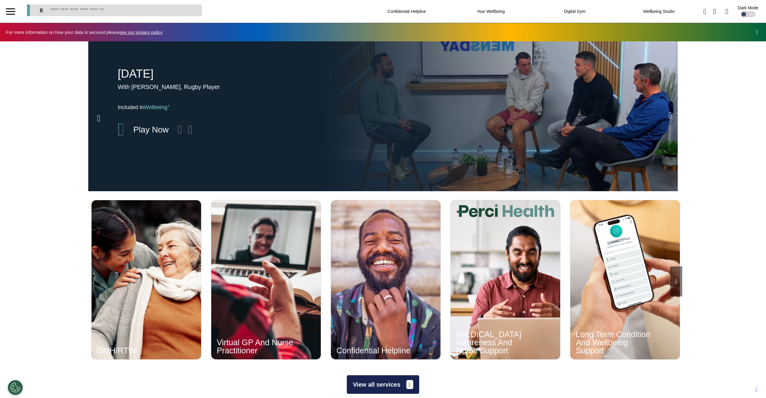
click at [747, 13] on div "OFF" at bounding box center [748, 14] width 15 height 6
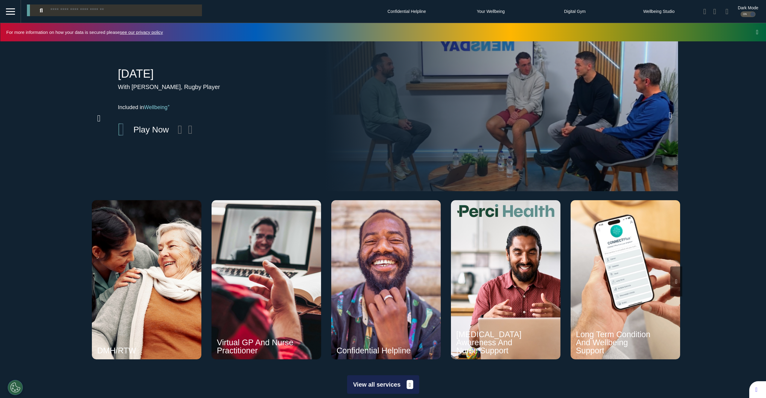
click at [744, 17] on div "ON" at bounding box center [748, 14] width 15 height 6
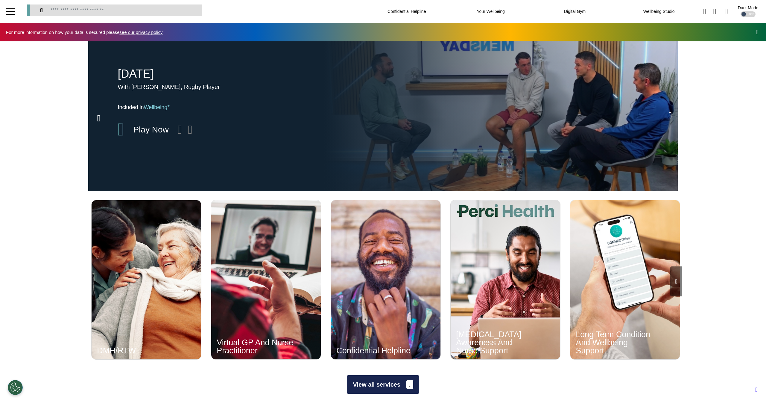
click at [745, 14] on div "OFF" at bounding box center [748, 14] width 15 height 6
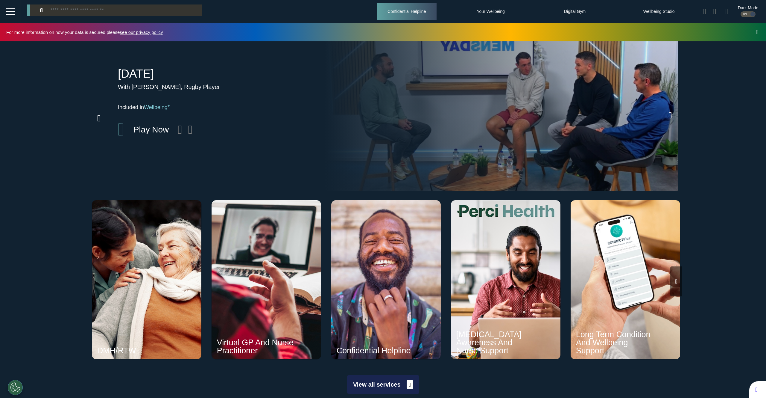
click at [410, 9] on div "Confidential Helpline" at bounding box center [407, 11] width 60 height 17
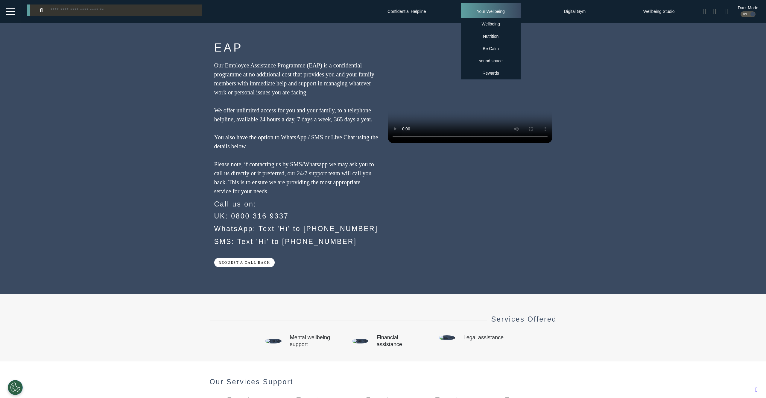
click at [478, 12] on div "Your Wellbeing Wellbeing Nutrition Be Calm sound space Rewards" at bounding box center [491, 11] width 60 height 17
click at [468, 25] on div "Wellbeing" at bounding box center [491, 24] width 60 height 12
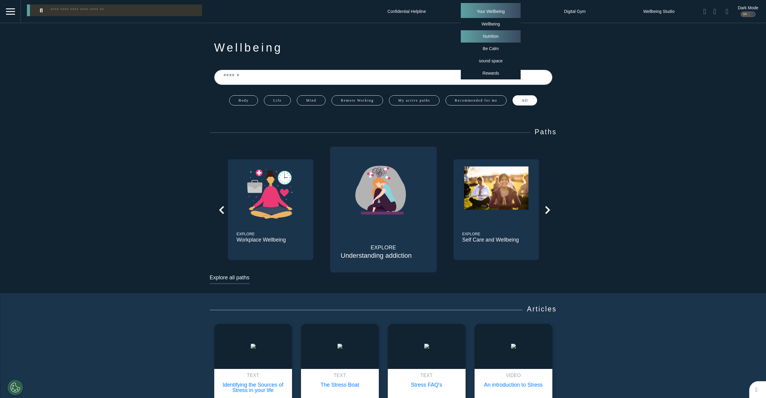
click at [478, 37] on div "Nutrition" at bounding box center [491, 36] width 60 height 12
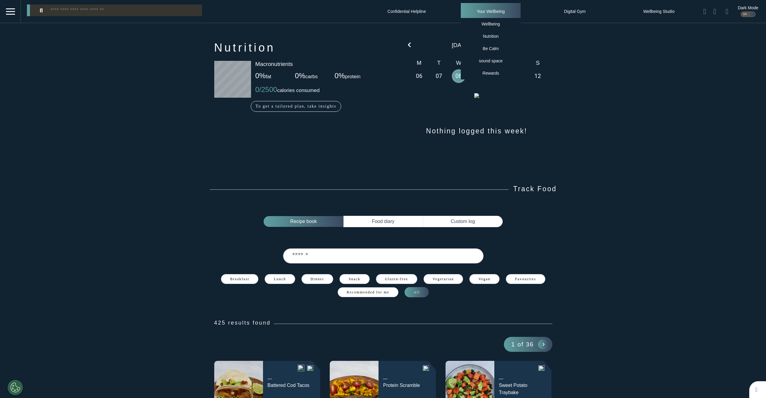
scroll to position [54, 41]
click at [484, 48] on div "Be Calm" at bounding box center [491, 49] width 60 height 12
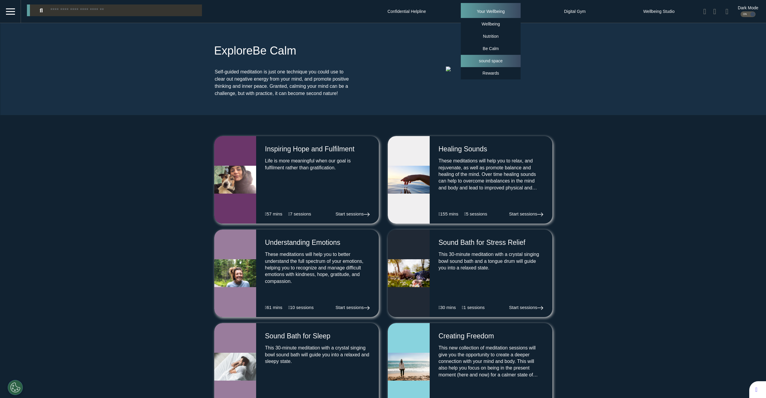
click at [492, 58] on div "sound space" at bounding box center [491, 61] width 60 height 12
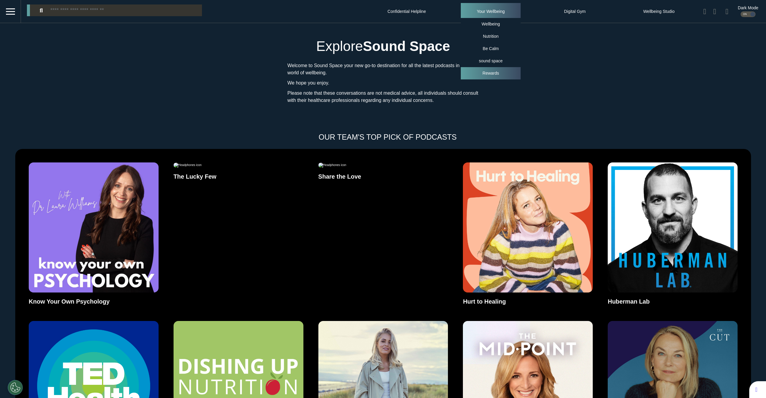
click at [484, 72] on div "Rewards" at bounding box center [491, 73] width 60 height 12
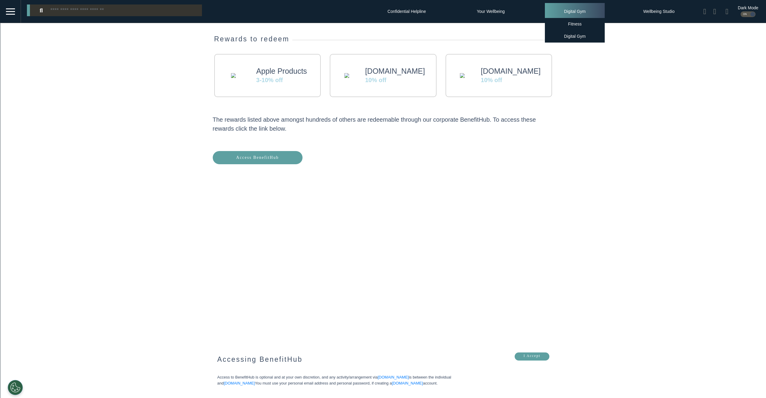
click at [557, 17] on div "Digital Gym Fitness Digital Gym" at bounding box center [575, 11] width 60 height 17
click at [559, 29] on div "Fitness" at bounding box center [575, 24] width 60 height 12
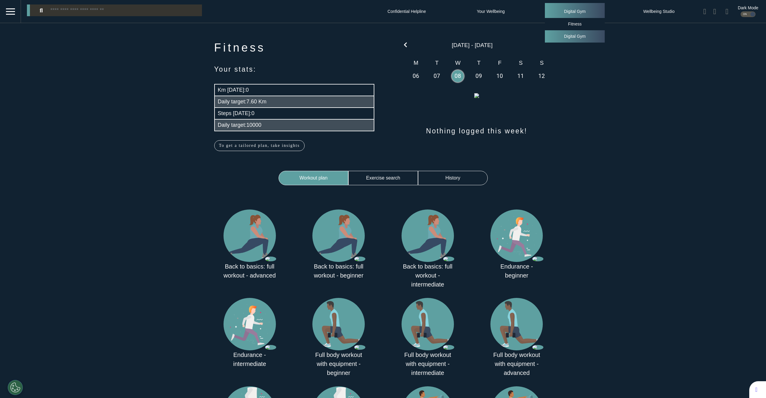
click at [559, 37] on div "Digital Gym" at bounding box center [575, 36] width 60 height 12
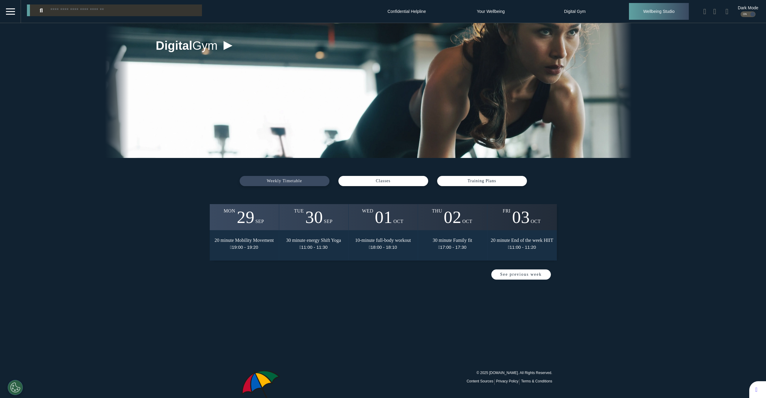
click at [632, 13] on div "Wellbeing Studio" at bounding box center [659, 11] width 60 height 17
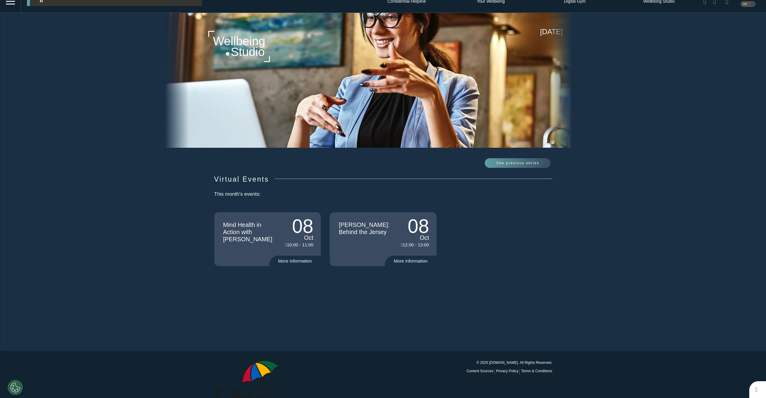
scroll to position [28, 0]
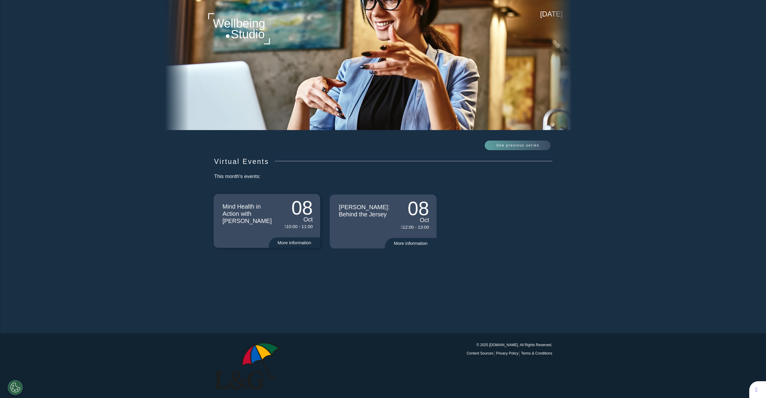
click at [276, 185] on div "08 Oct 10:00 - 11:00" at bounding box center [296, 215] width 41 height 43
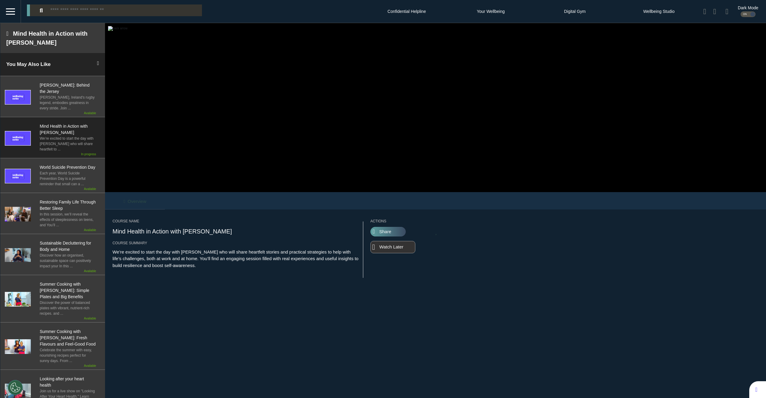
click at [741, 15] on div "ON" at bounding box center [748, 14] width 15 height 6
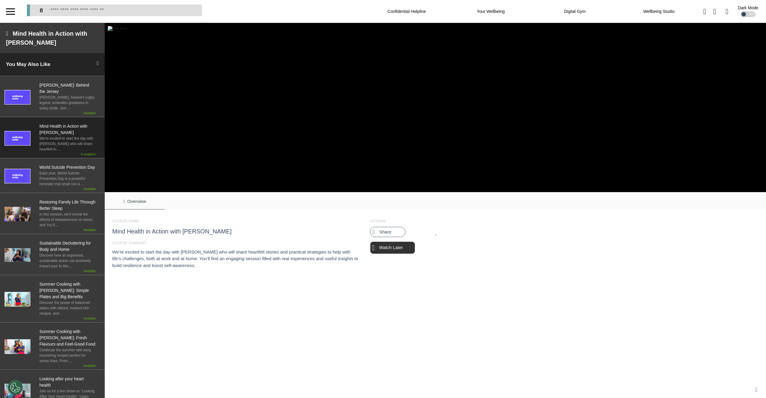
click at [741, 15] on div "OFF" at bounding box center [748, 14] width 15 height 6
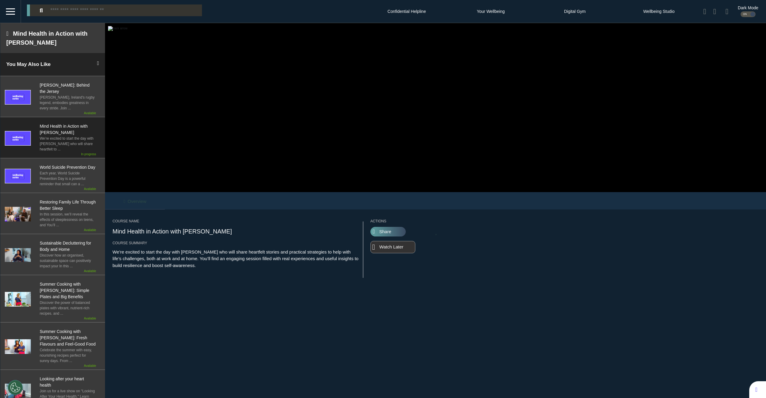
click at [741, 15] on div "ON" at bounding box center [748, 14] width 15 height 6
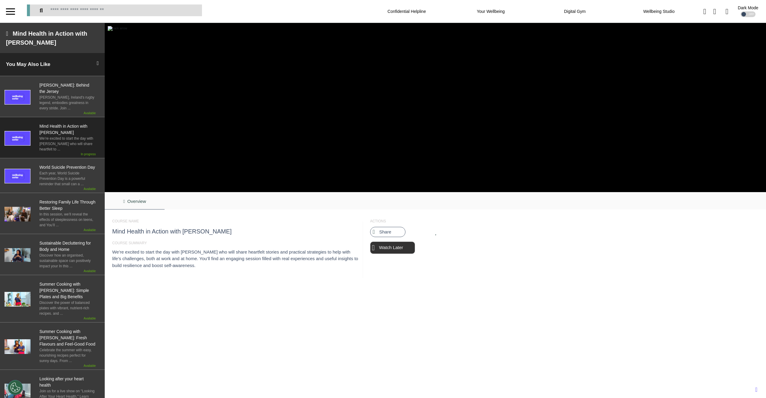
click at [741, 15] on div "OFF" at bounding box center [748, 14] width 15 height 6
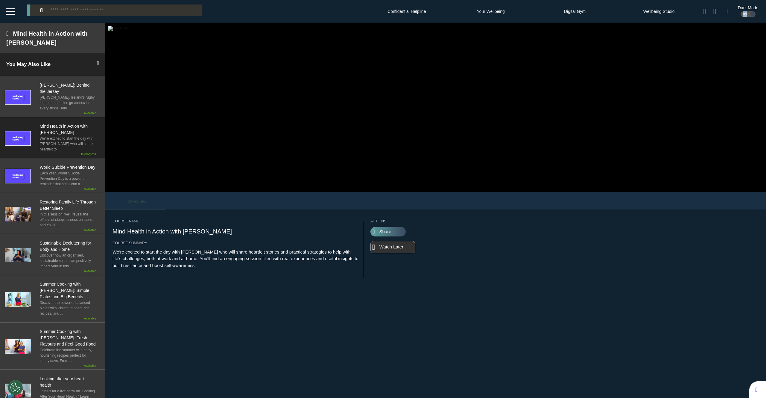
click at [741, 15] on div "ON" at bounding box center [748, 14] width 15 height 6
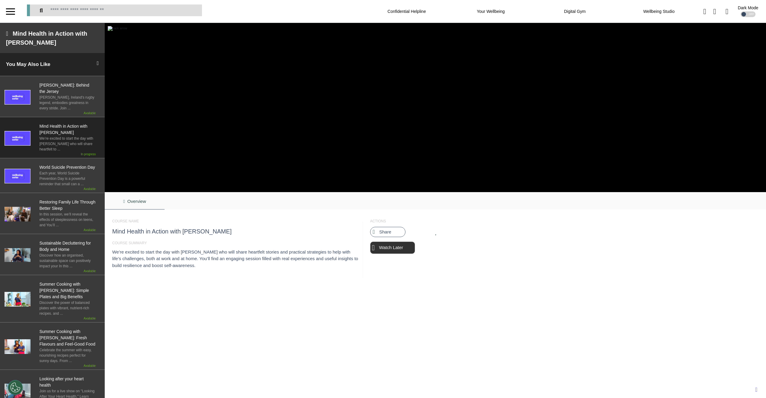
click at [741, 15] on div "OFF" at bounding box center [748, 14] width 15 height 6
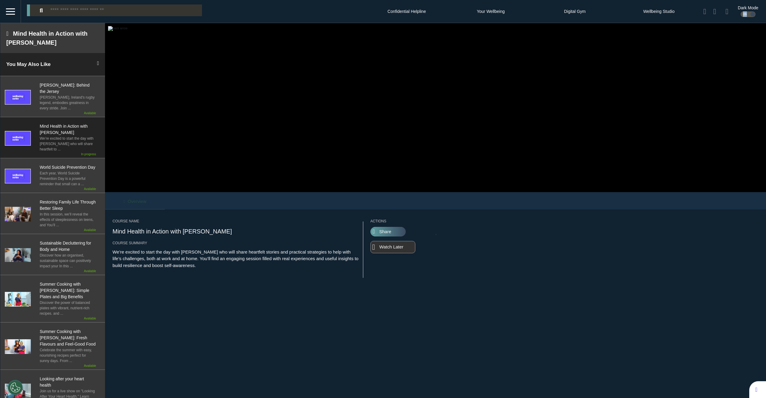
click at [741, 15] on div "ON" at bounding box center [748, 14] width 15 height 6
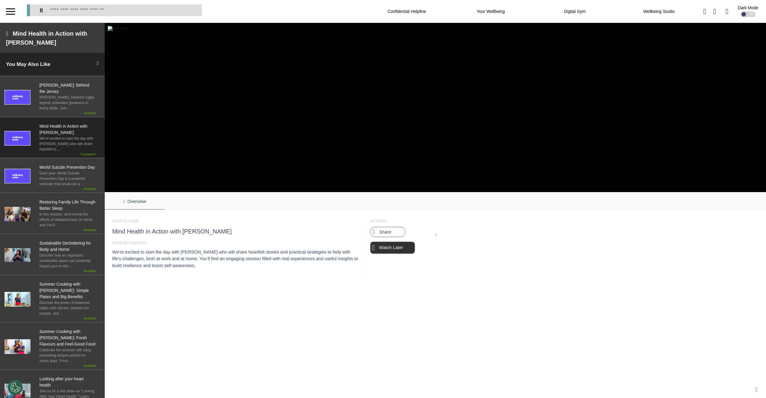
click at [741, 15] on div "OFF" at bounding box center [748, 14] width 15 height 6
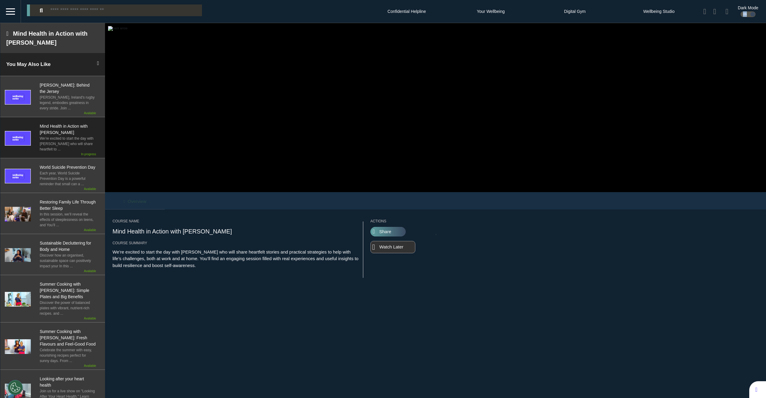
click at [741, 15] on div "ON" at bounding box center [748, 14] width 15 height 6
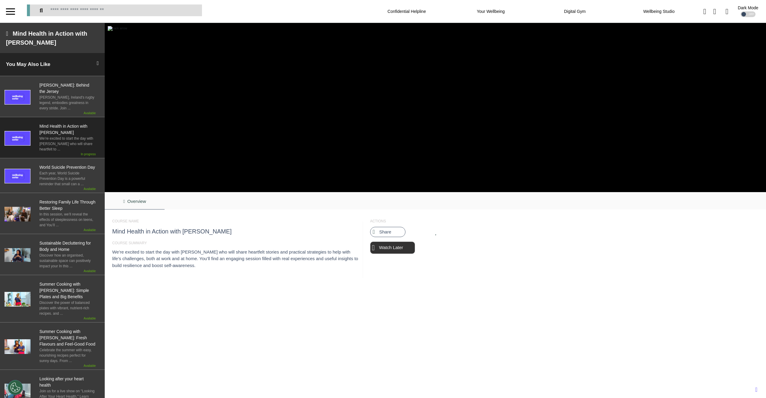
click at [741, 15] on div "OFF" at bounding box center [748, 14] width 15 height 6
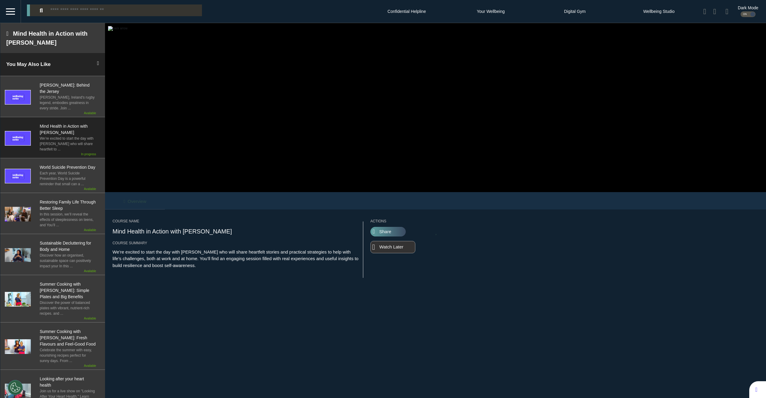
click at [114, 31] on img at bounding box center [117, 28] width 19 height 5
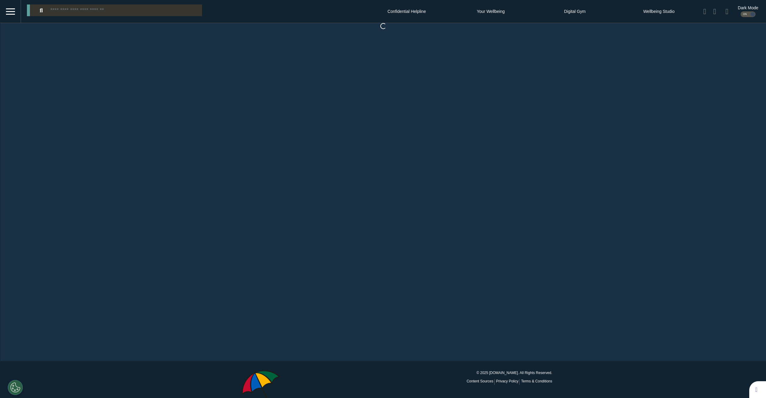
click at [10, 9] on div at bounding box center [10, 12] width 9 height 10
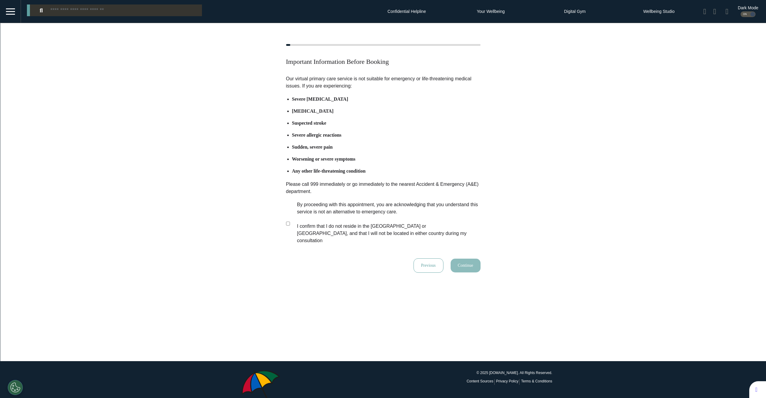
click at [187, 131] on div "Important Information Before Booking Our virtual primary care service is not su…" at bounding box center [383, 158] width 766 height 228
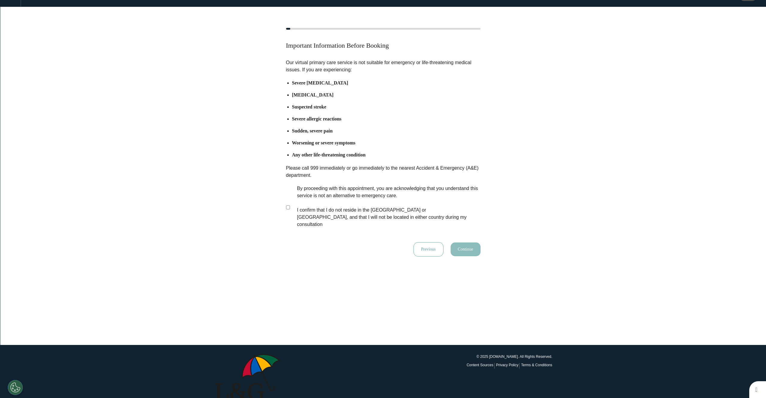
scroll to position [28, 0]
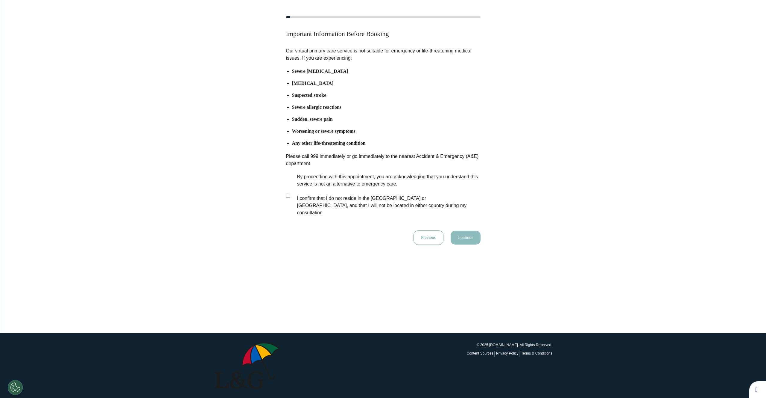
click at [162, 174] on div "Important Information Before Booking Our virtual primary care service is not su…" at bounding box center [383, 130] width 766 height 228
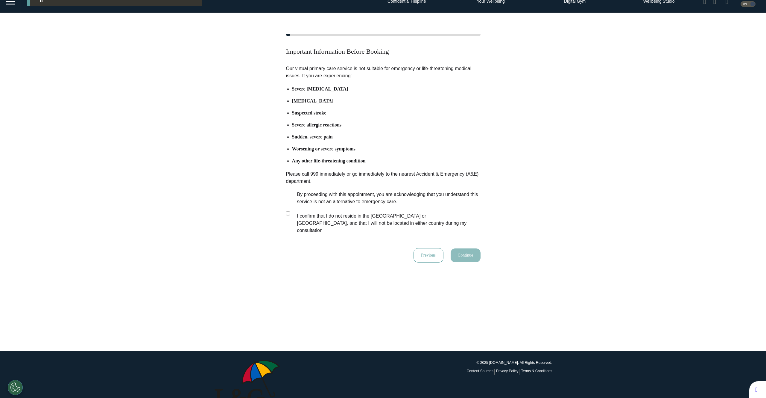
scroll to position [0, 0]
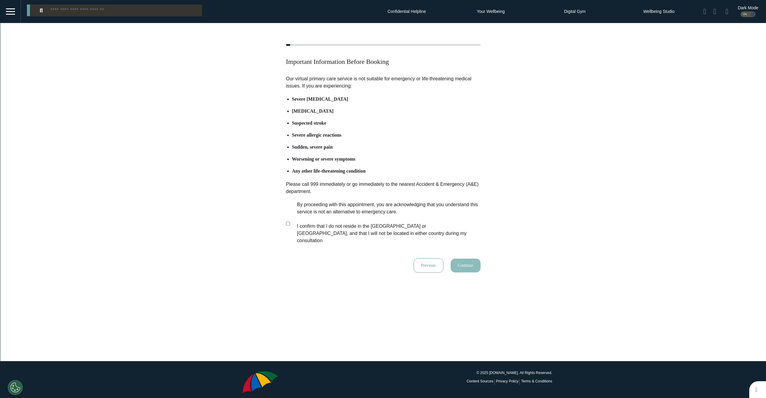
click at [8, 14] on div at bounding box center [10, 14] width 9 height 1
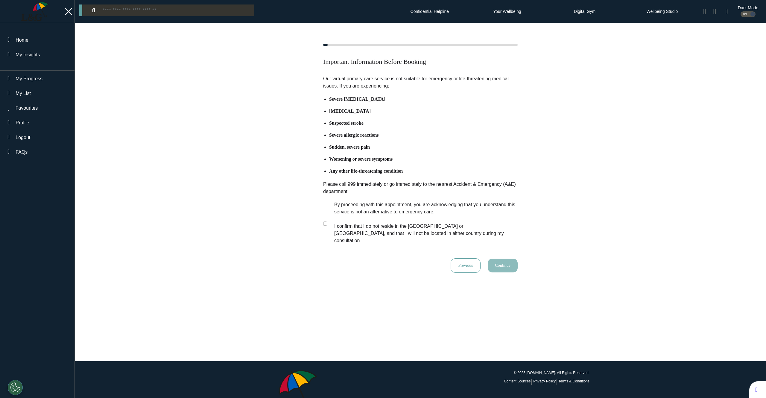
click at [168, 121] on div "Important Information Before Booking Our virtual primary care service is not su…" at bounding box center [420, 158] width 691 height 228
click at [67, 13] on div at bounding box center [68, 12] width 9 height 10
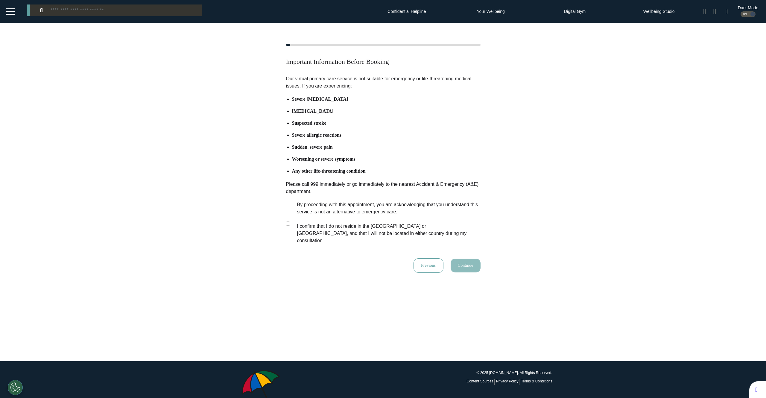
click at [16, 13] on div at bounding box center [10, 11] width 21 height 23
click at [12, 11] on div at bounding box center [10, 11] width 9 height 1
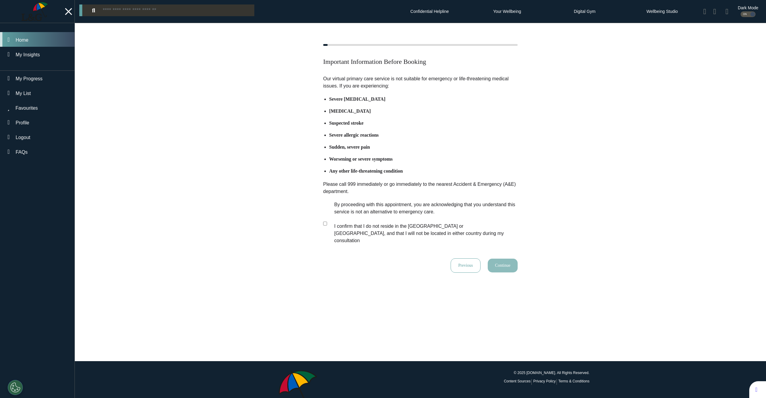
click at [28, 43] on div "Home" at bounding box center [22, 40] width 13 height 7
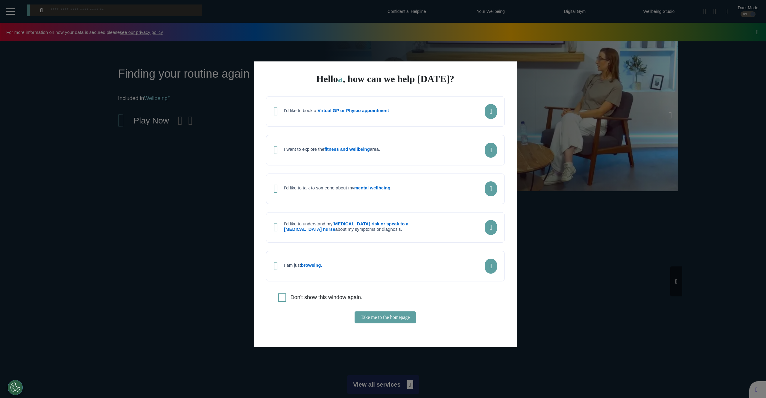
scroll to position [0, 299]
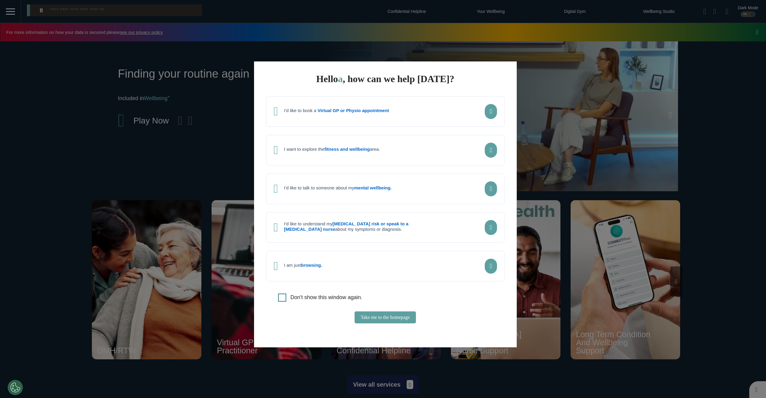
click at [342, 161] on div "I want to explore the fitness and wellbeing area." at bounding box center [385, 150] width 239 height 31
click at [344, 153] on div "I want to explore the fitness and wellbeing area." at bounding box center [332, 149] width 96 height 7
click at [381, 320] on button "Continue" at bounding box center [386, 317] width 30 height 12
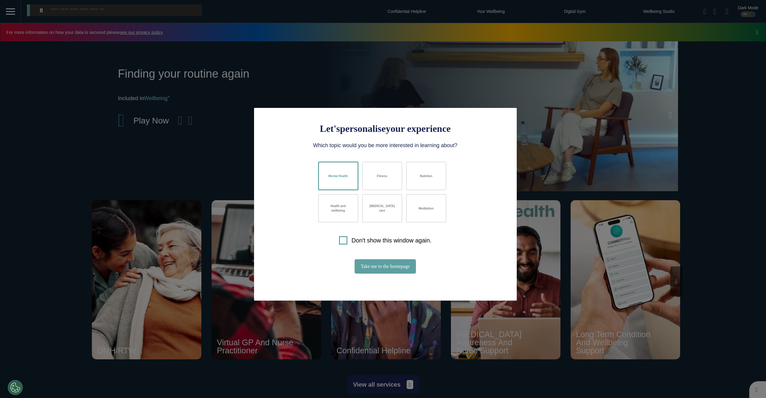
click at [349, 169] on button "Mental Health" at bounding box center [338, 175] width 40 height 29
click at [377, 170] on button "Fitness" at bounding box center [382, 175] width 40 height 29
click at [378, 199] on button "Cancer care" at bounding box center [382, 208] width 40 height 29
click at [344, 203] on button "Health and wellbeing" at bounding box center [338, 208] width 40 height 29
click at [185, 152] on div "Let's personalise your experience Which topic would you be more interested in l…" at bounding box center [383, 199] width 766 height 398
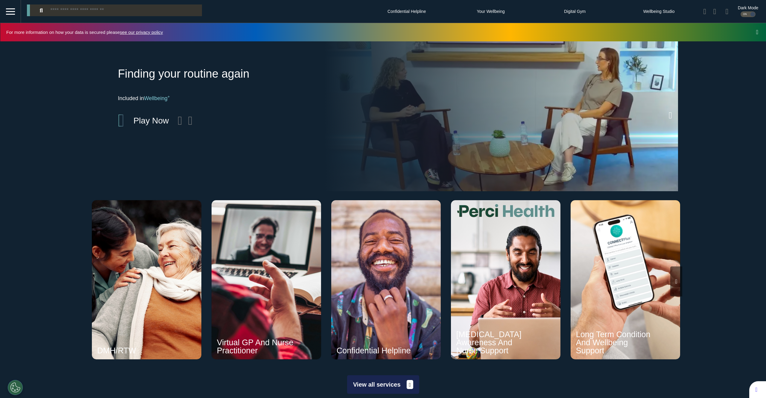
click at [756, 32] on icon at bounding box center [757, 32] width 2 height 6
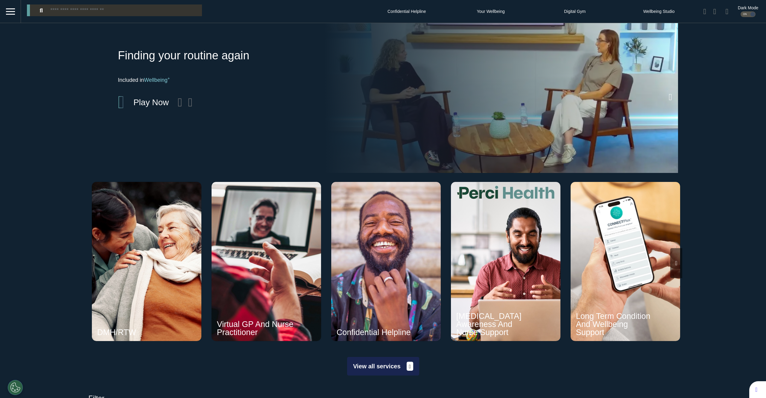
click at [670, 94] on icon at bounding box center [670, 96] width 3 height 9
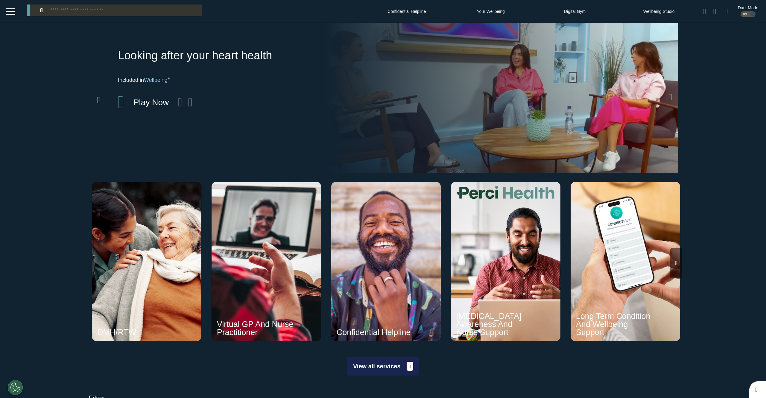
click at [97, 100] on icon at bounding box center [98, 99] width 3 height 9
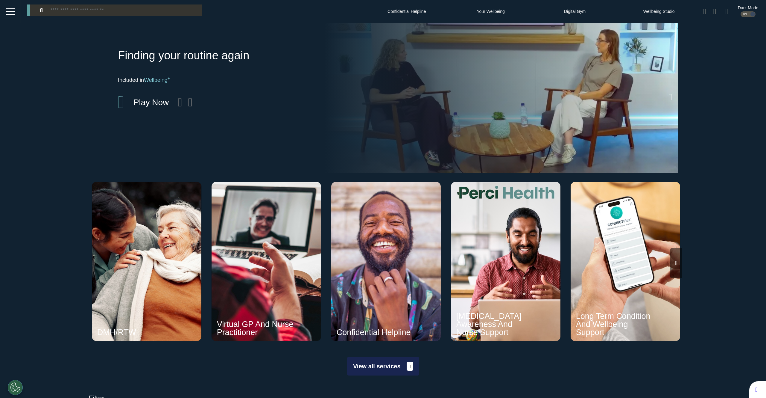
click at [744, 15] on div "ON" at bounding box center [748, 14] width 15 height 6
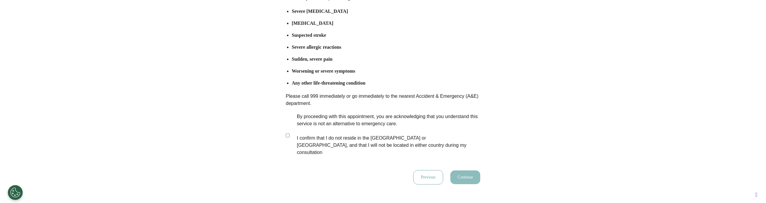
scroll to position [148, 0]
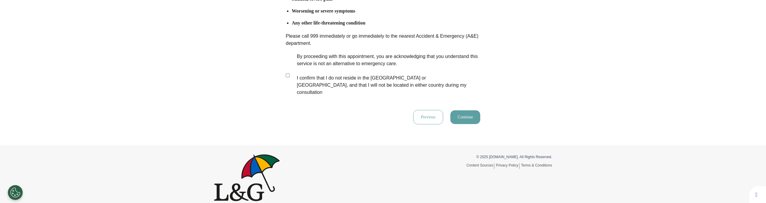
click at [455, 112] on button "Continue" at bounding box center [465, 117] width 30 height 14
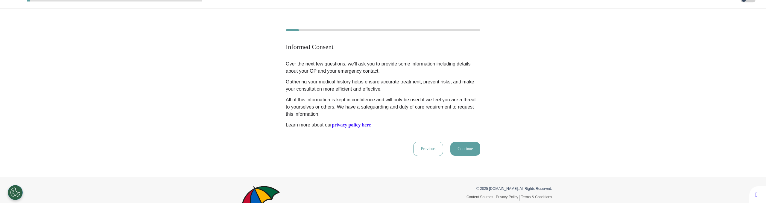
scroll to position [0, 0]
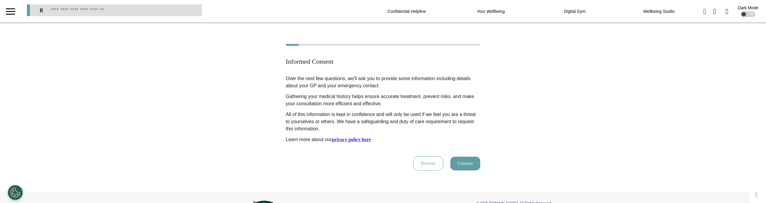
click at [458, 162] on button "Continue" at bounding box center [465, 164] width 30 height 14
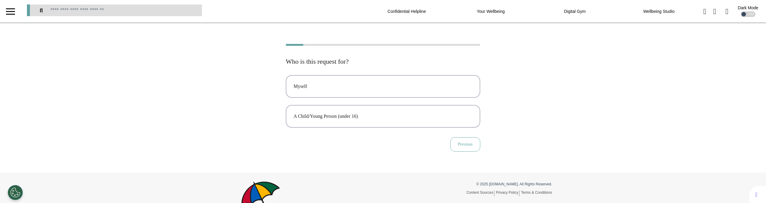
click at [231, 99] on div "Who is this request for? Myself A Child/Young Person (under 16) Previous" at bounding box center [383, 98] width 766 height 108
click at [323, 118] on div "A Child/Young Person (under 16)" at bounding box center [383, 116] width 179 height 7
select select "****"
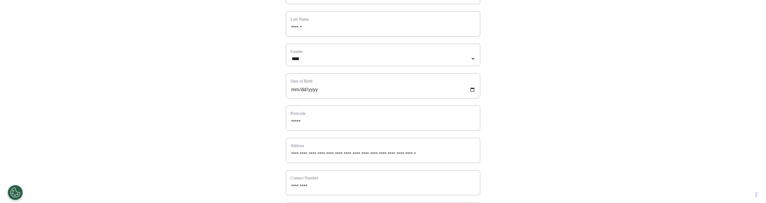
scroll to position [278, 0]
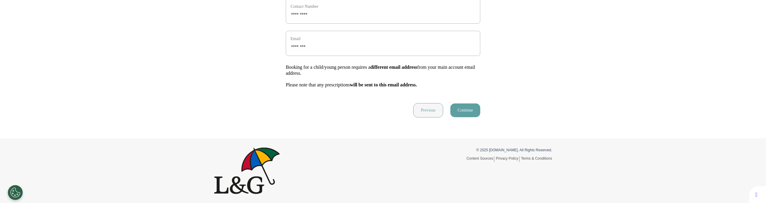
click at [429, 114] on button "Previous" at bounding box center [428, 110] width 30 height 14
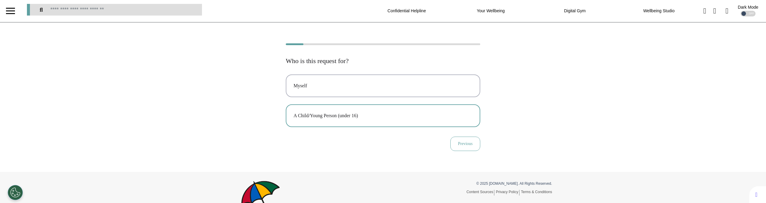
scroll to position [0, 0]
click at [313, 92] on button "Myself" at bounding box center [383, 86] width 195 height 23
select select "****"
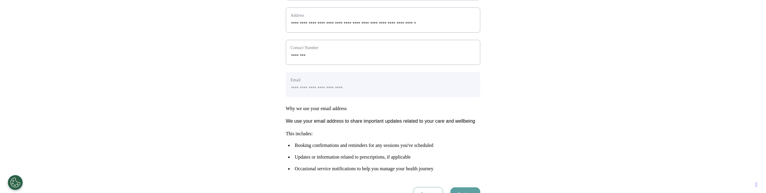
scroll to position [301, 0]
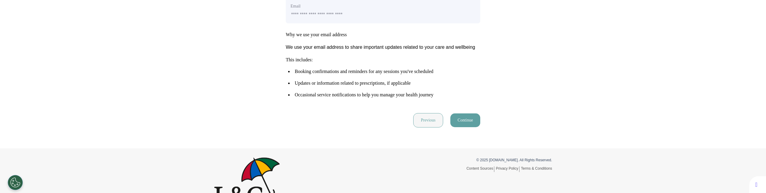
click at [428, 128] on button "Previous" at bounding box center [428, 120] width 30 height 14
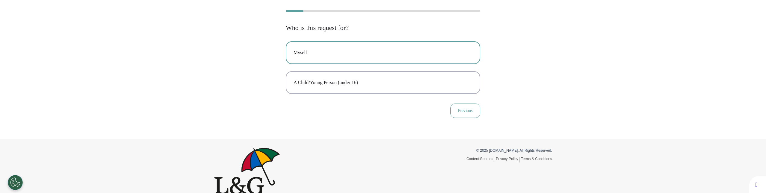
scroll to position [34, 0]
click at [315, 86] on div "A Child/Young Person (under 16)" at bounding box center [383, 82] width 179 height 7
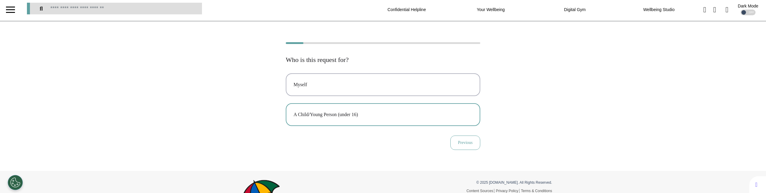
select select "****"
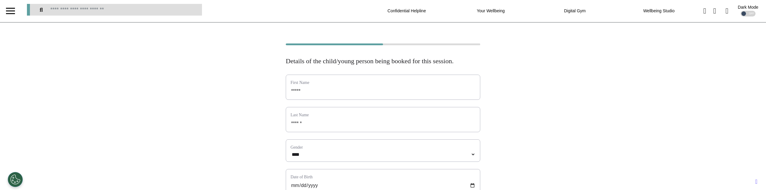
scroll to position [0, 0]
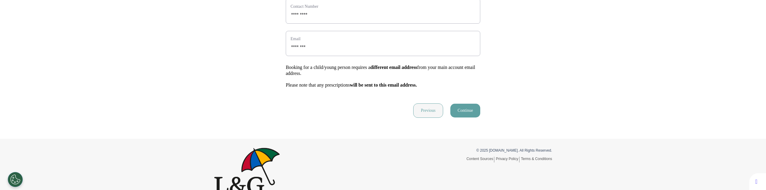
click at [424, 118] on button "Previous" at bounding box center [428, 110] width 30 height 14
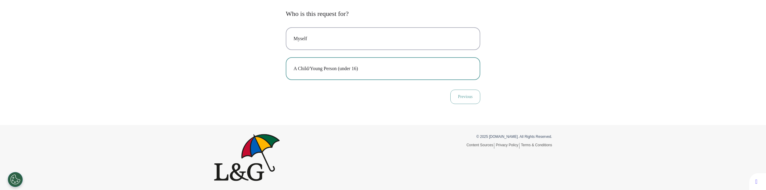
scroll to position [33, 0]
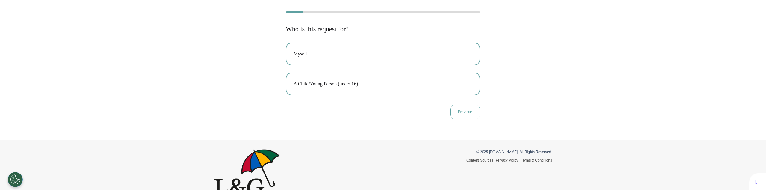
click at [311, 57] on div "Myself" at bounding box center [383, 53] width 179 height 7
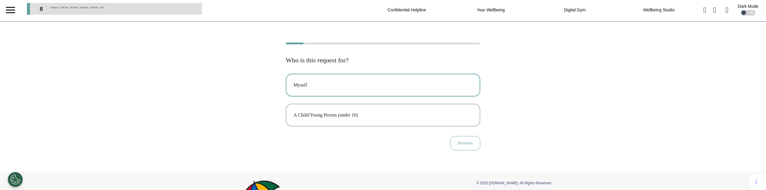
select select "****"
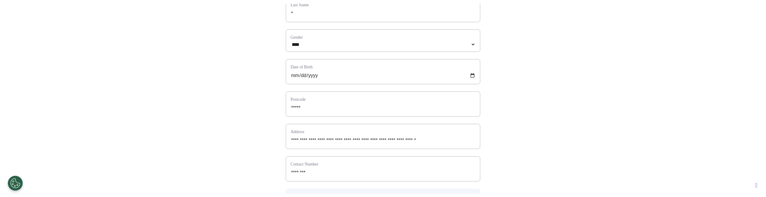
scroll to position [142, 0]
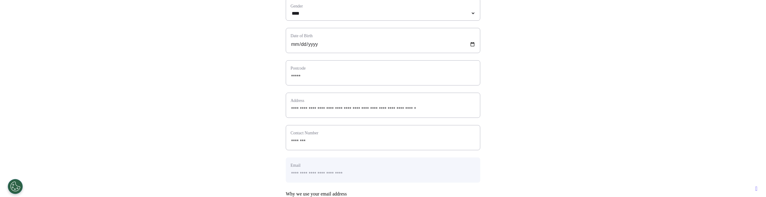
click at [207, 158] on div "**********" at bounding box center [383, 94] width 766 height 384
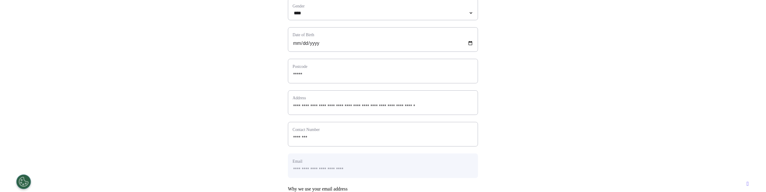
scroll to position [128, 0]
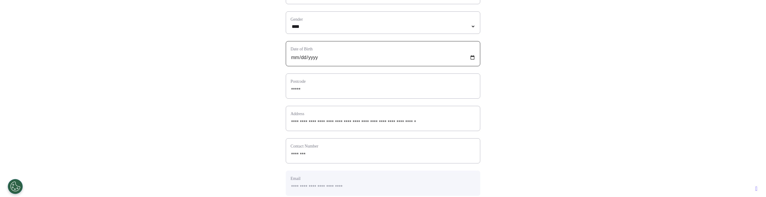
click at [471, 61] on input "**********" at bounding box center [383, 58] width 185 height 8
type input "**********"
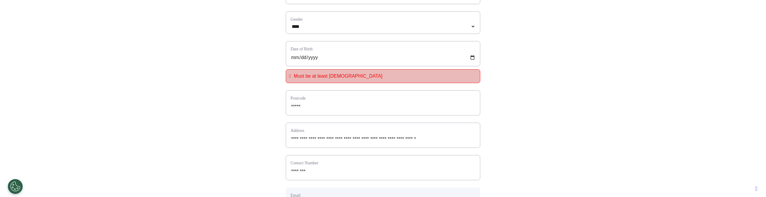
click at [227, 120] on div "**********" at bounding box center [383, 116] width 766 height 401
